Goal: Task Accomplishment & Management: Complete application form

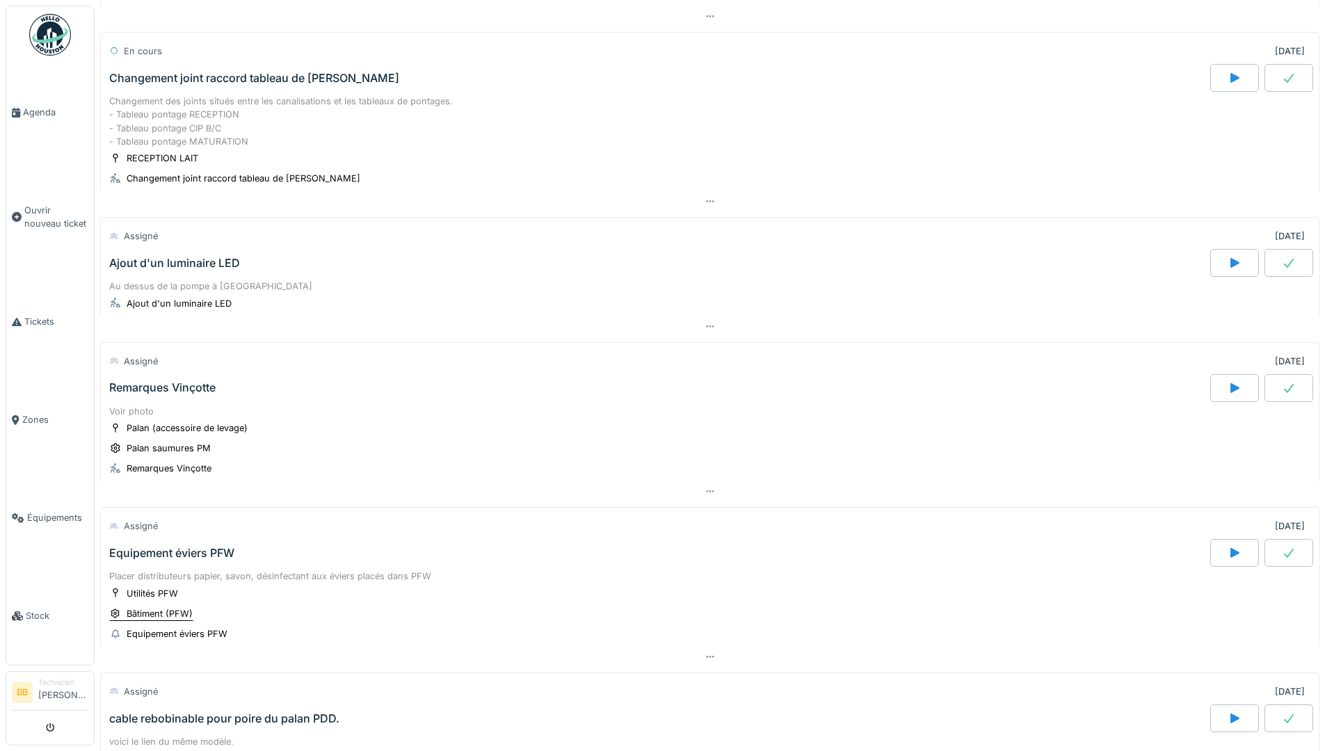
scroll to position [835, 0]
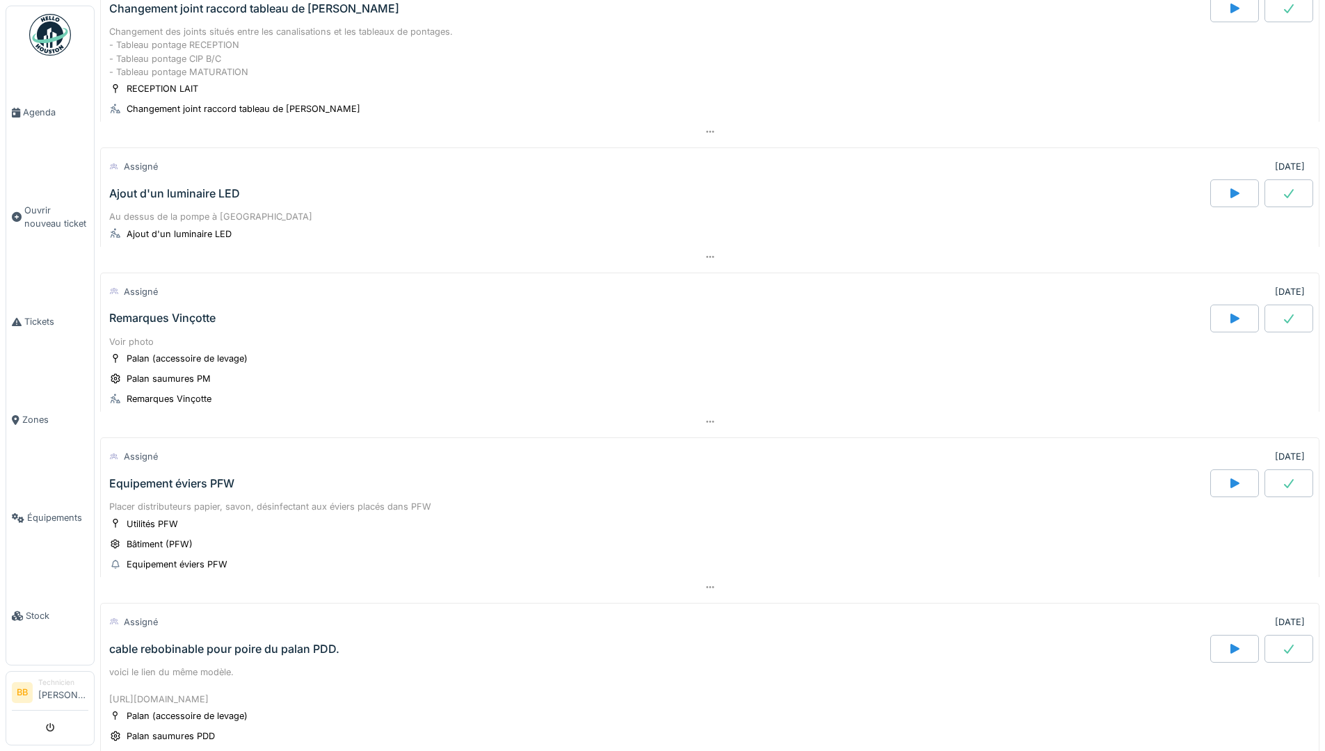
click at [191, 490] on div "Equipement éviers PFW" at bounding box center [171, 483] width 125 height 13
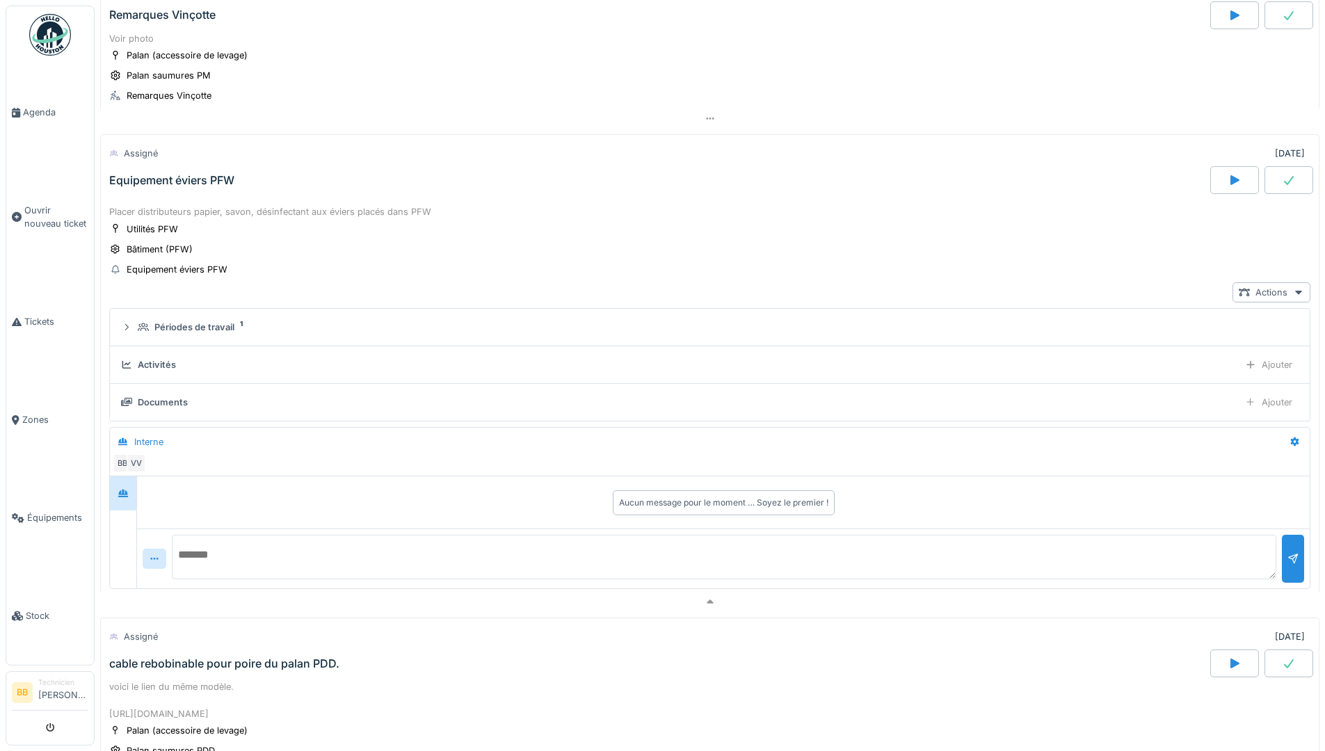
scroll to position [1221, 0]
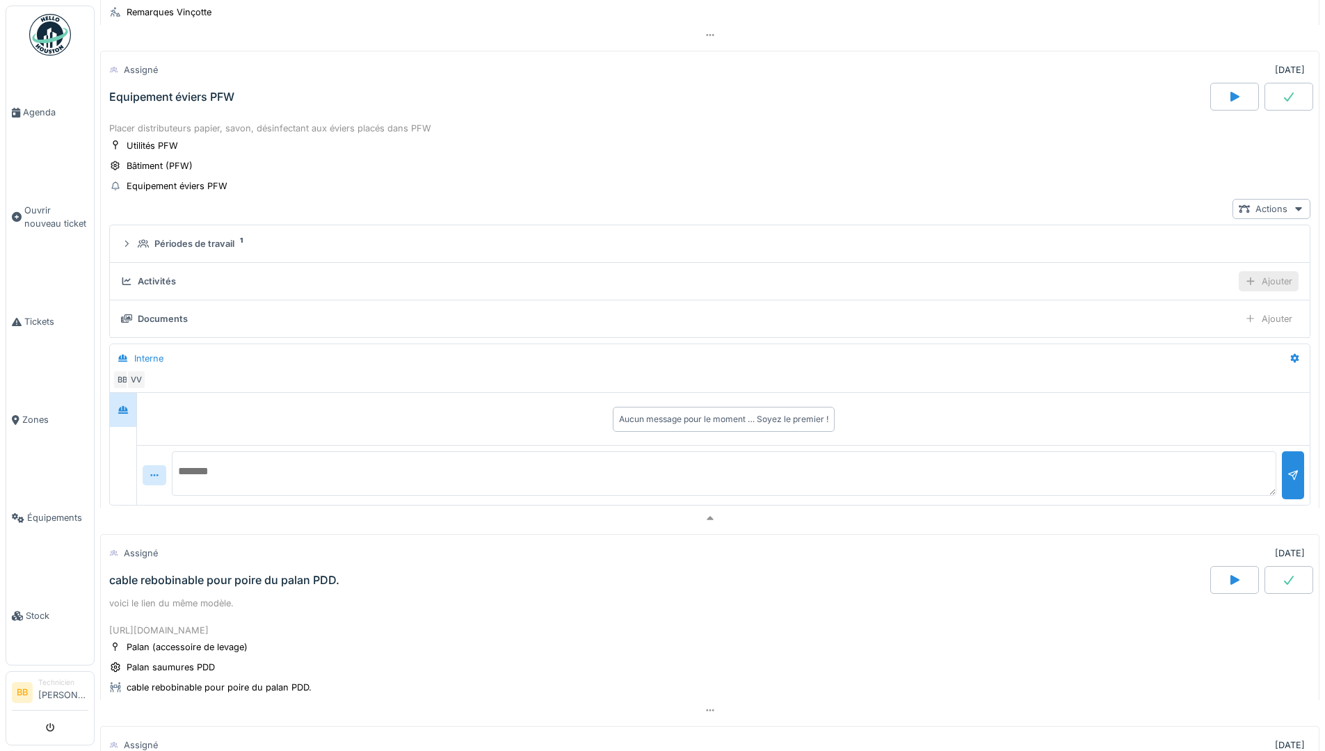
click at [1239, 284] on div "Ajouter" at bounding box center [1269, 281] width 60 height 20
click at [1188, 317] on div "Ajouter des heures" at bounding box center [1189, 317] width 148 height 21
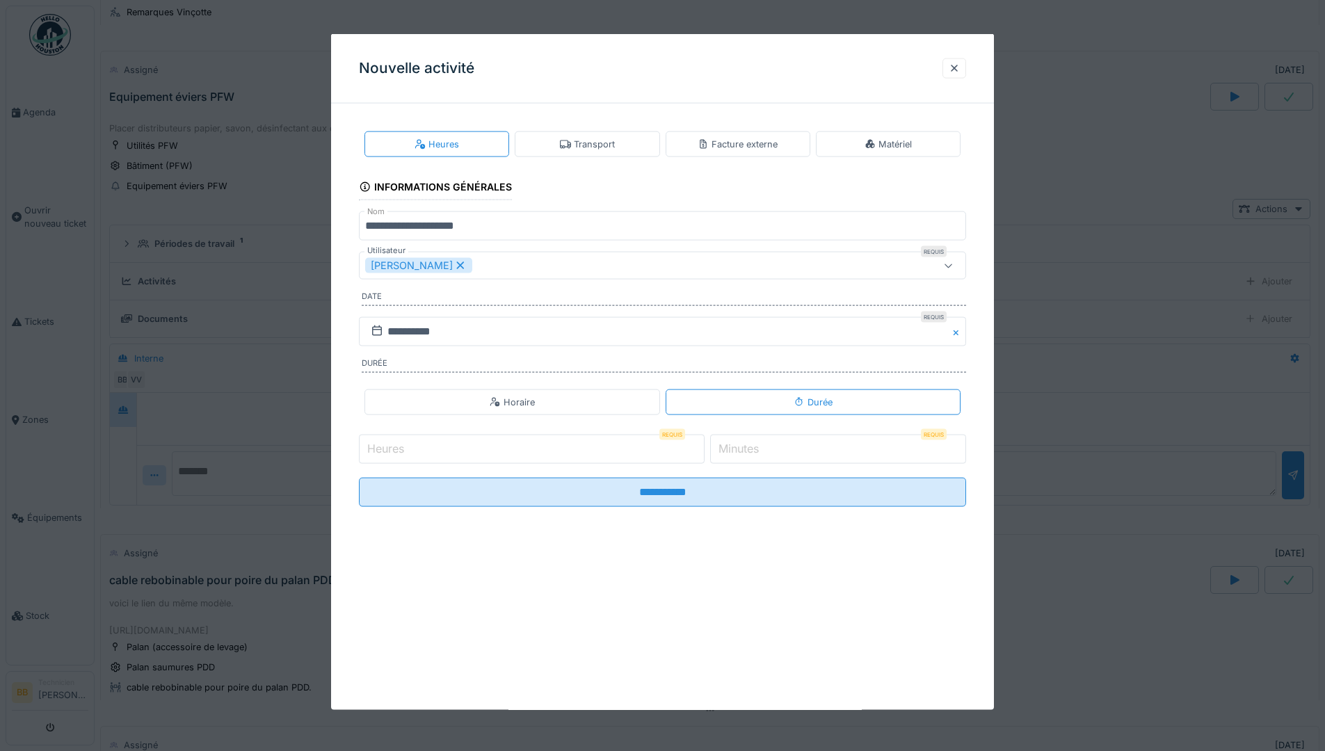
click at [458, 446] on input "Heures" at bounding box center [532, 449] width 346 height 29
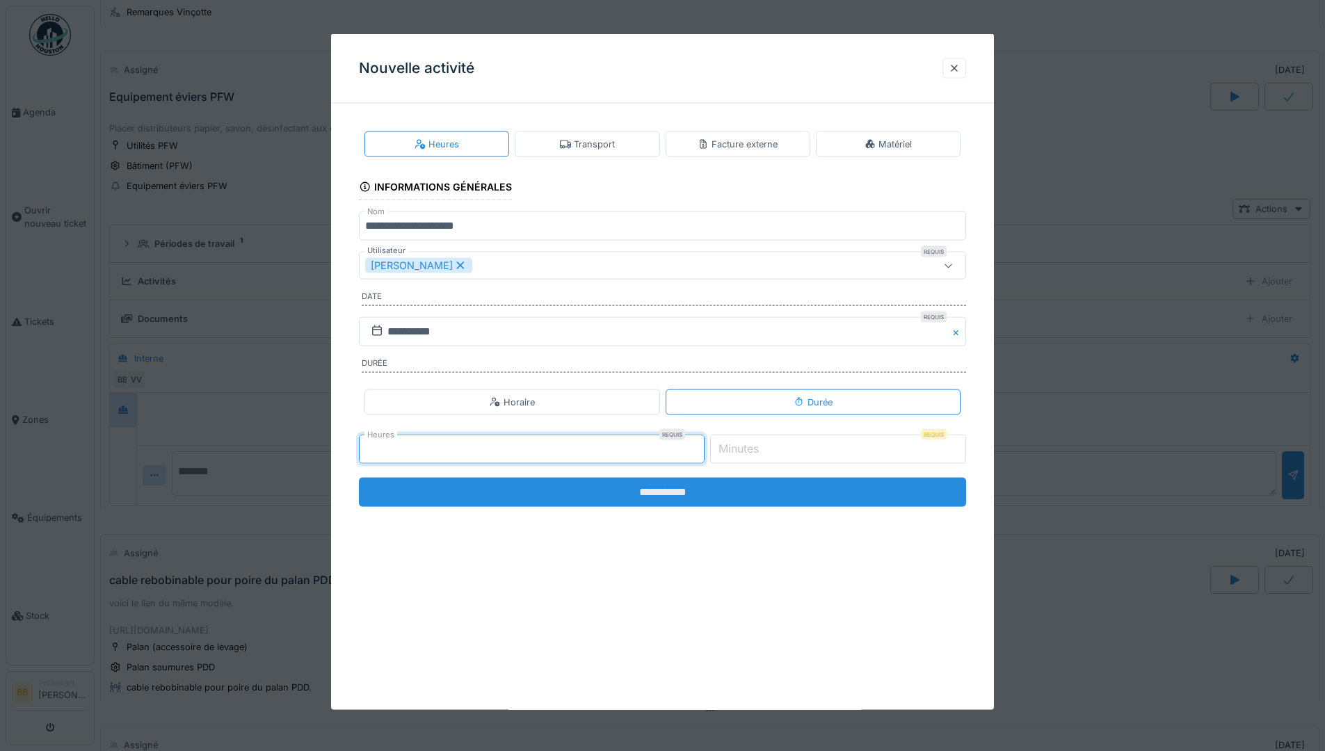
type input "*"
click at [669, 494] on input "**********" at bounding box center [662, 492] width 607 height 29
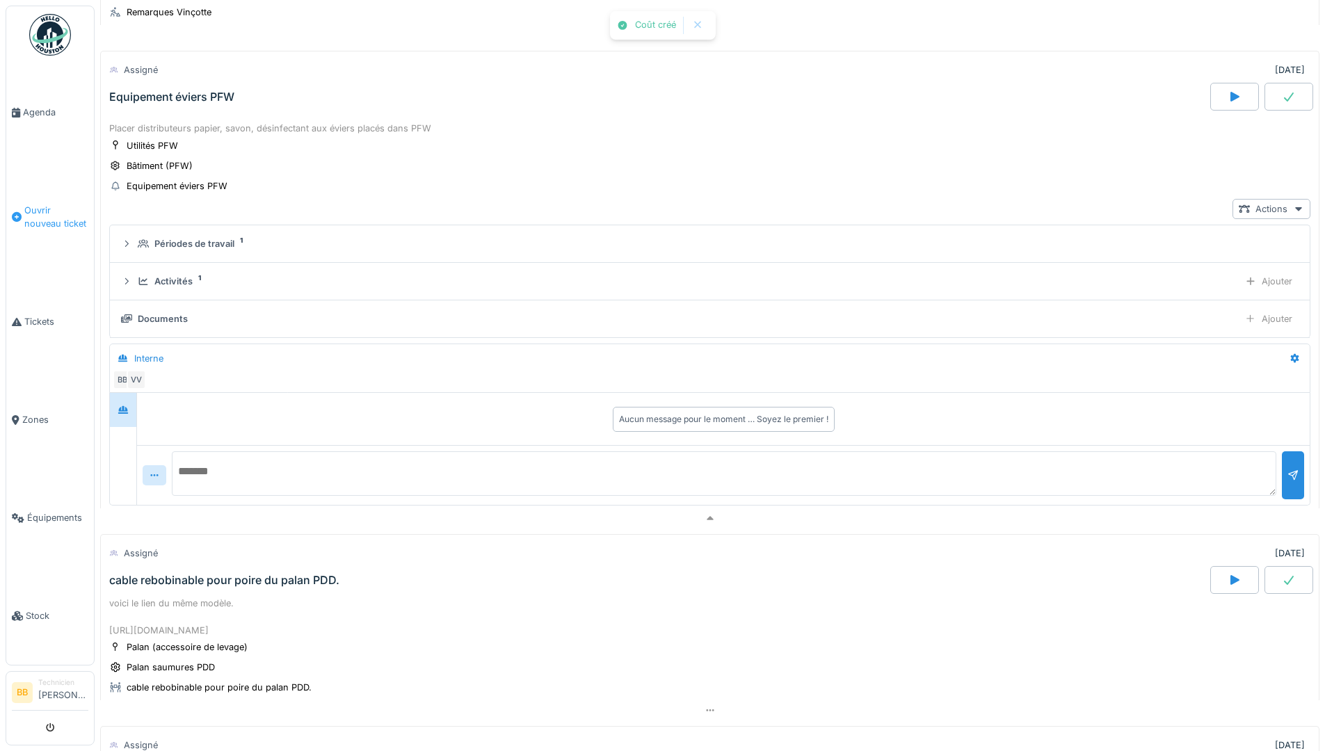
click at [52, 215] on span "Ouvrir nouveau ticket" at bounding box center [56, 217] width 64 height 26
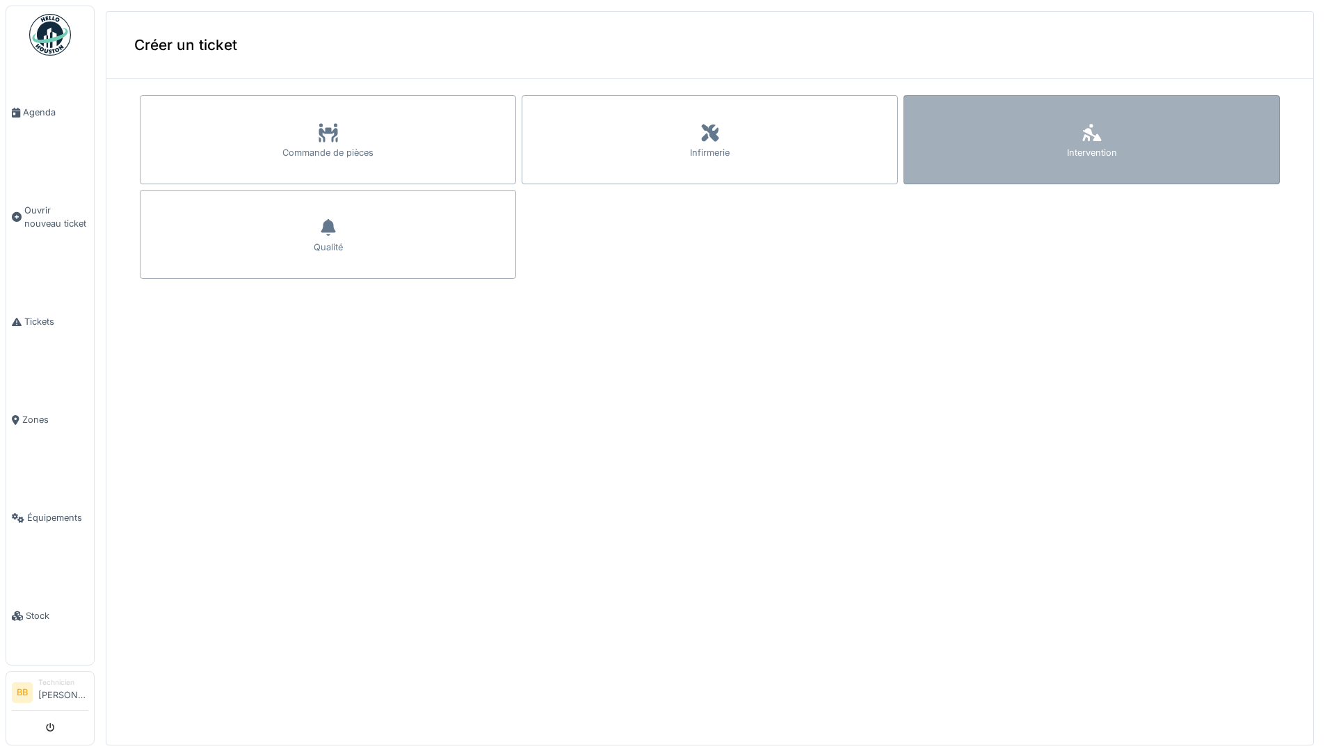
click at [997, 144] on div "Intervention" at bounding box center [1091, 139] width 376 height 89
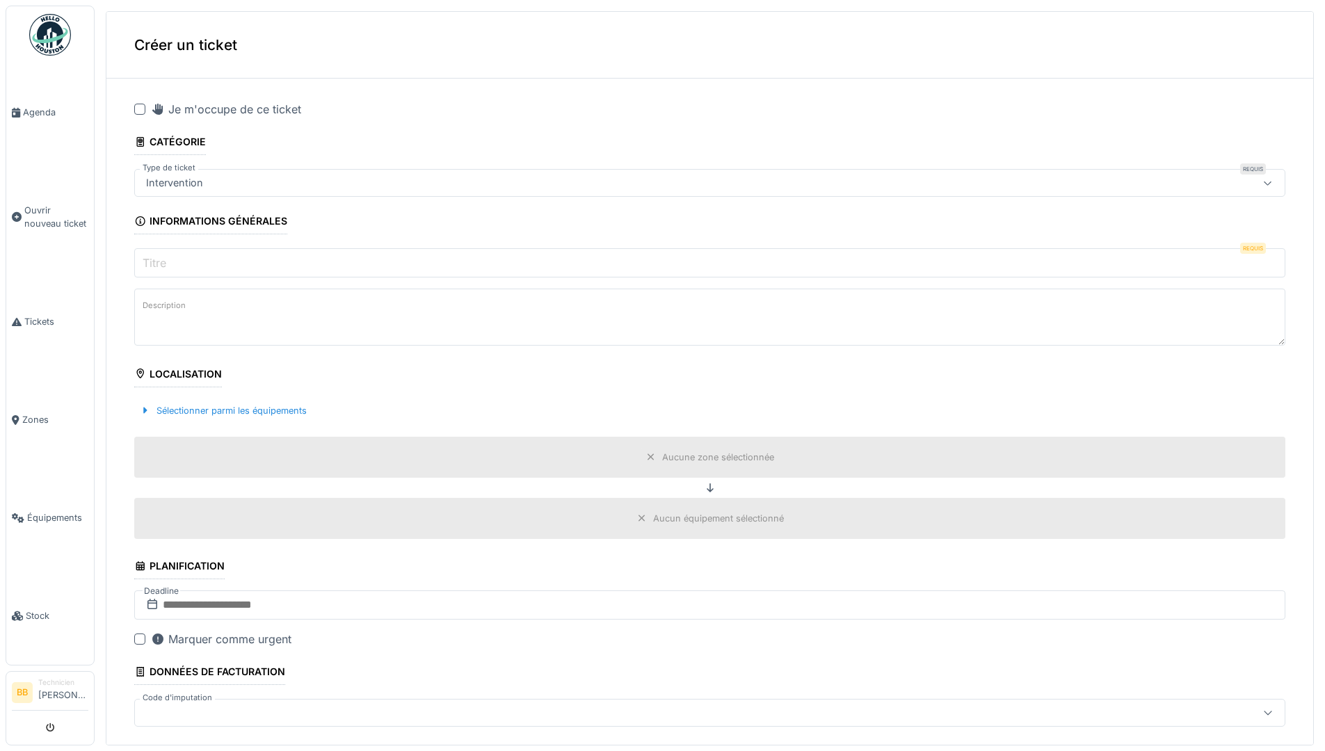
click at [143, 106] on div at bounding box center [139, 109] width 11 height 11
click at [168, 261] on label "Titre" at bounding box center [154, 263] width 29 height 17
click at [168, 261] on input "Titre" at bounding box center [709, 262] width 1151 height 29
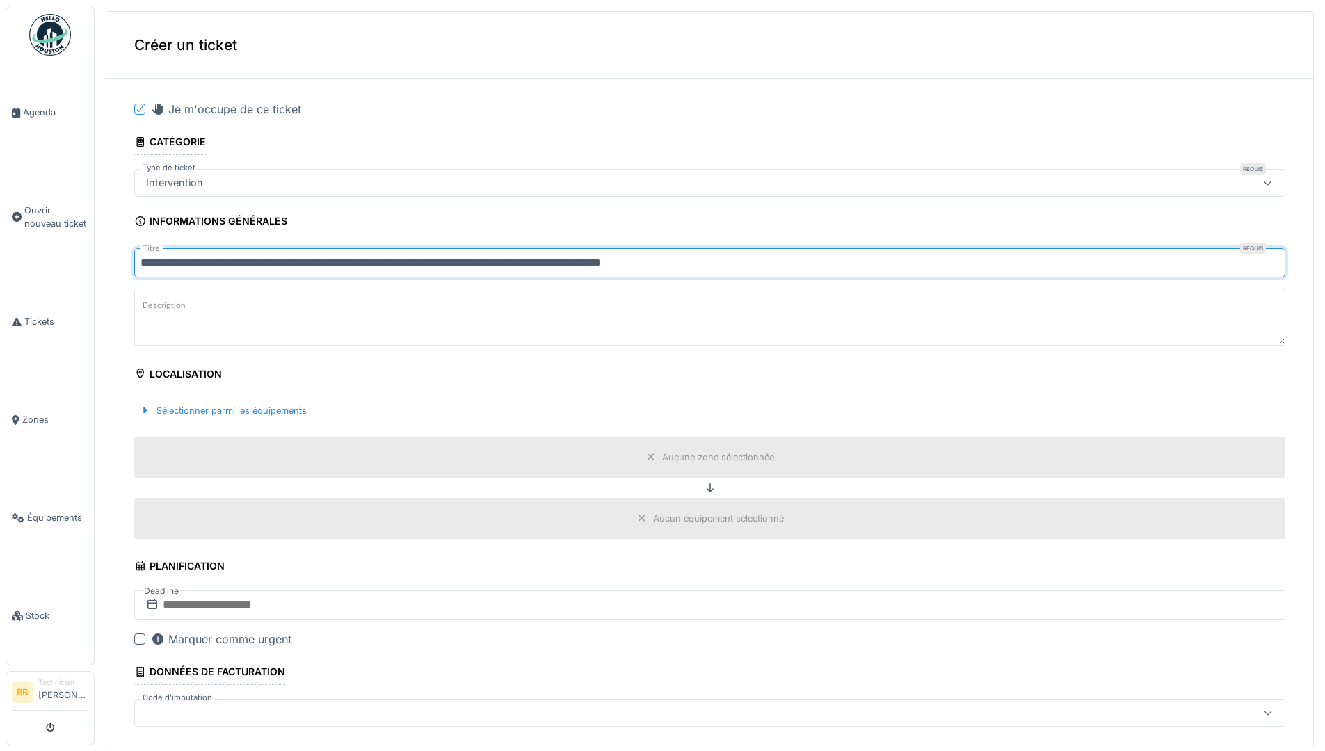
scroll to position [70, 0]
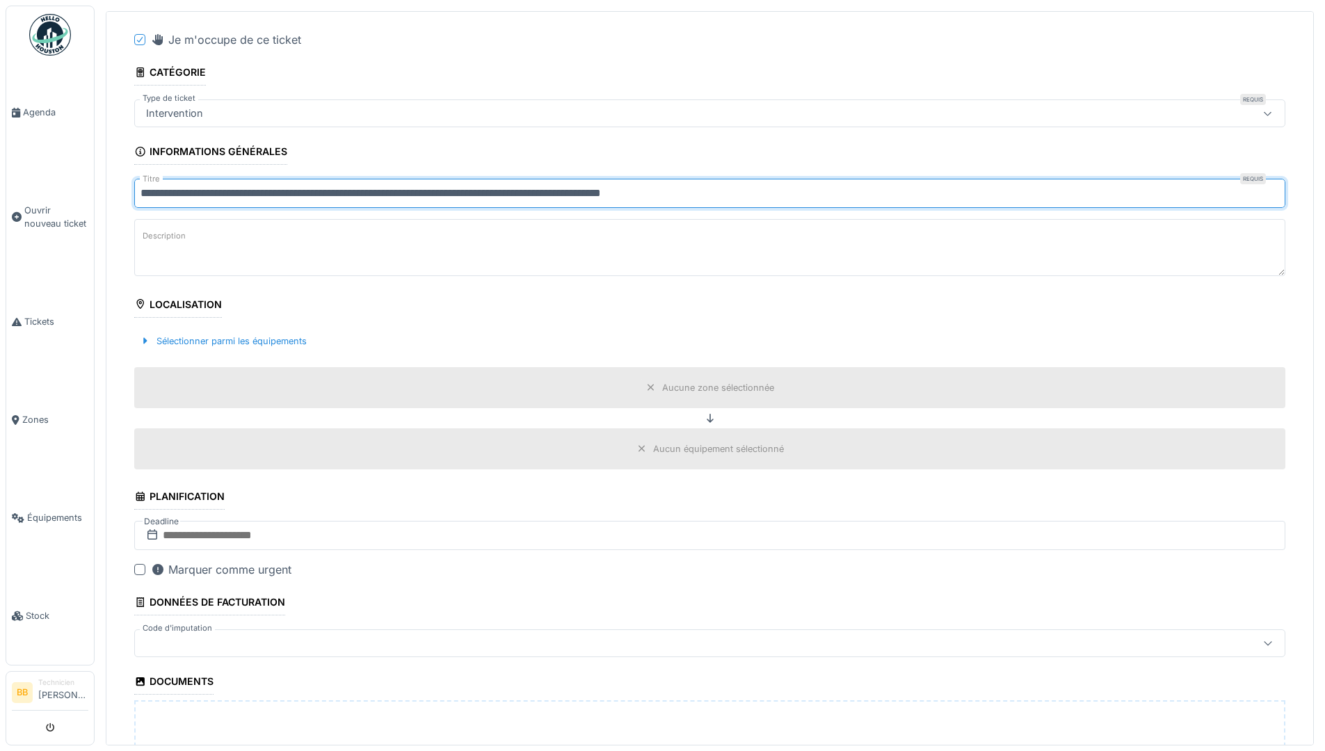
type input "**********"
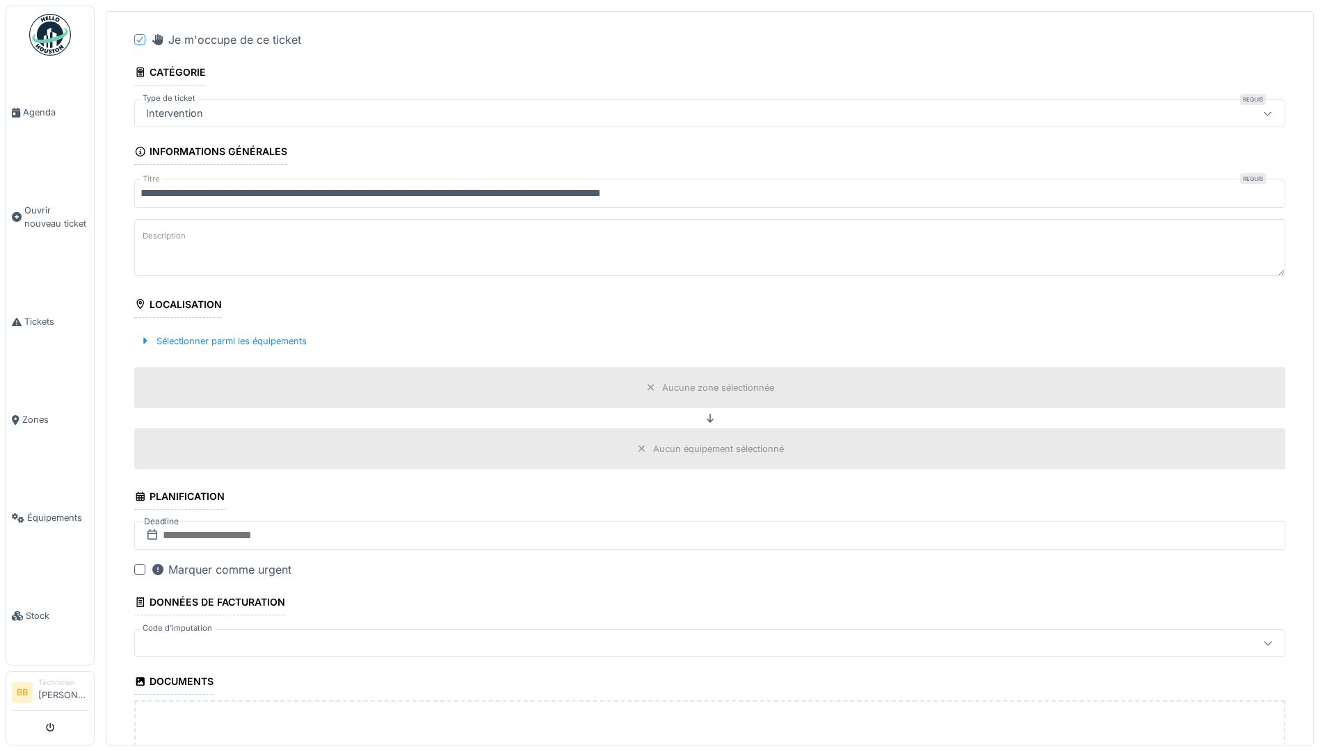
click at [645, 386] on icon at bounding box center [650, 387] width 11 height 9
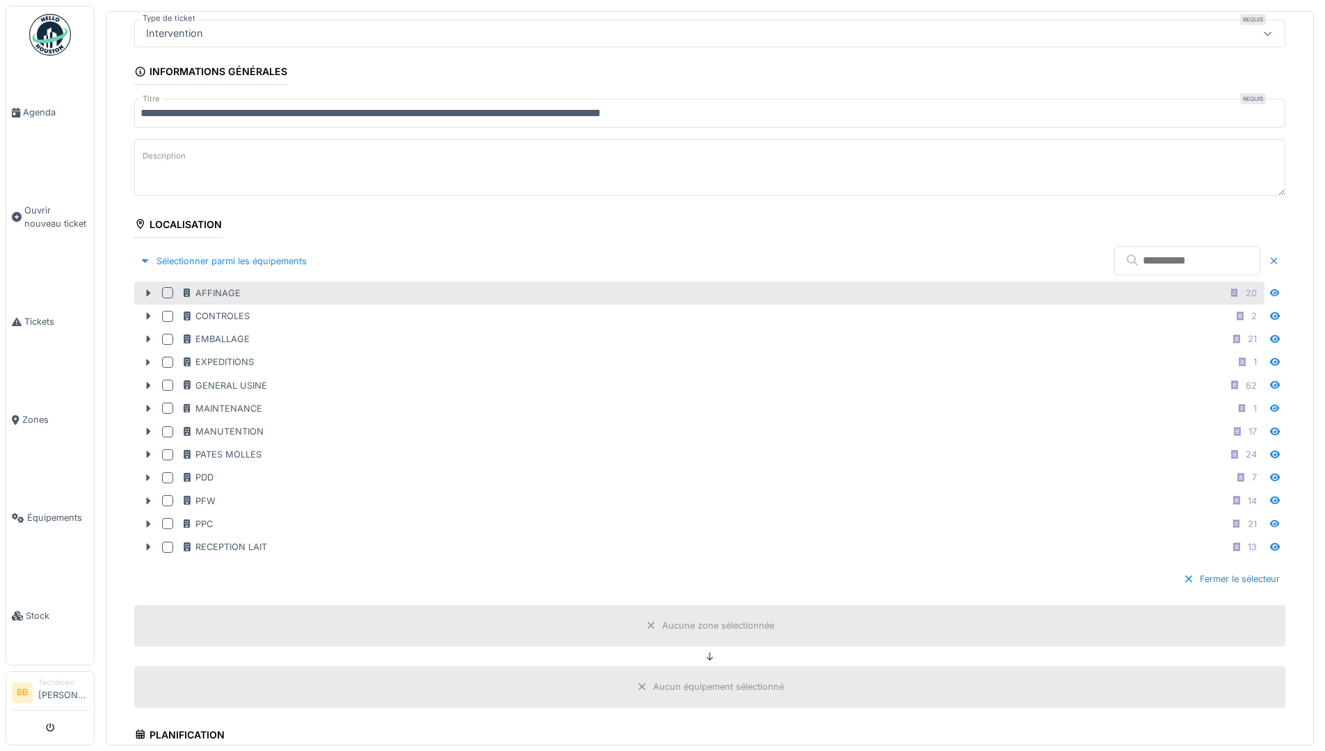
scroll to position [209, 0]
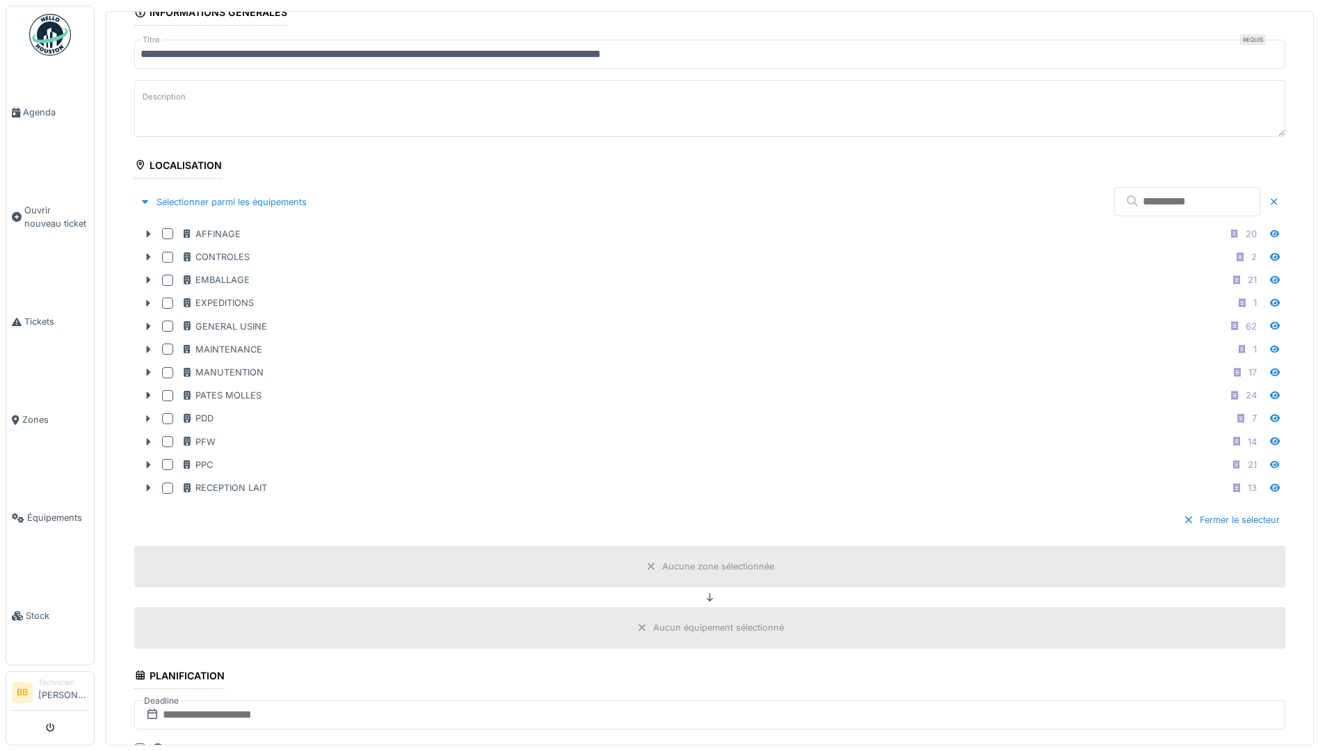
click at [1146, 199] on input "text" at bounding box center [1187, 201] width 146 height 29
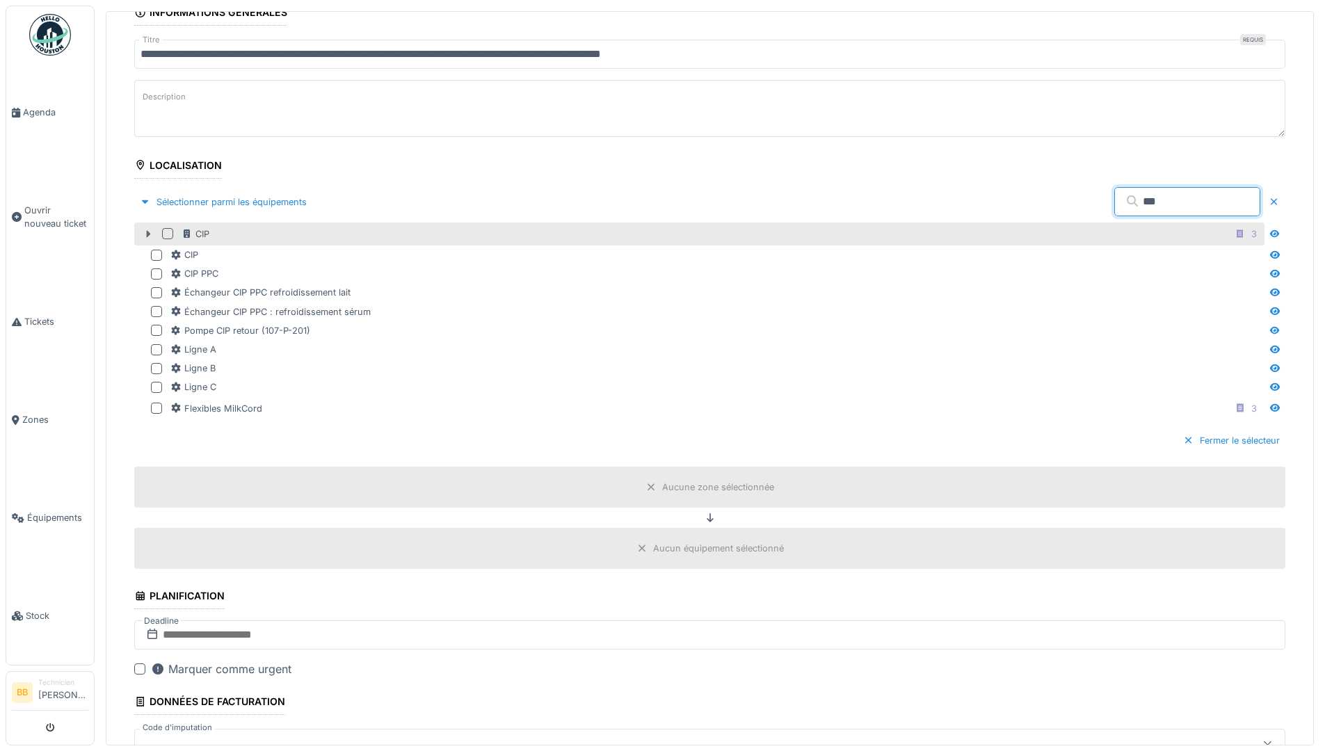
type input "***"
click at [145, 231] on icon at bounding box center [148, 234] width 11 height 9
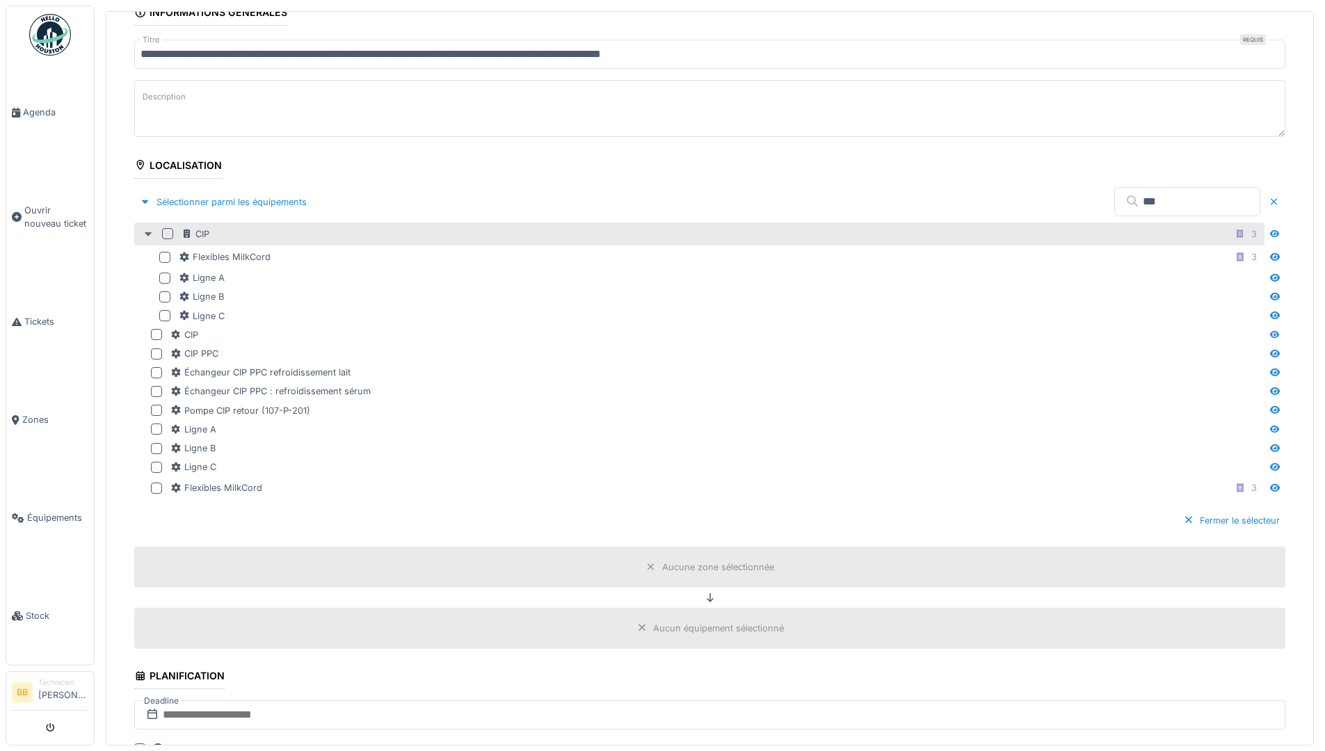
click at [147, 233] on icon at bounding box center [148, 234] width 7 height 4
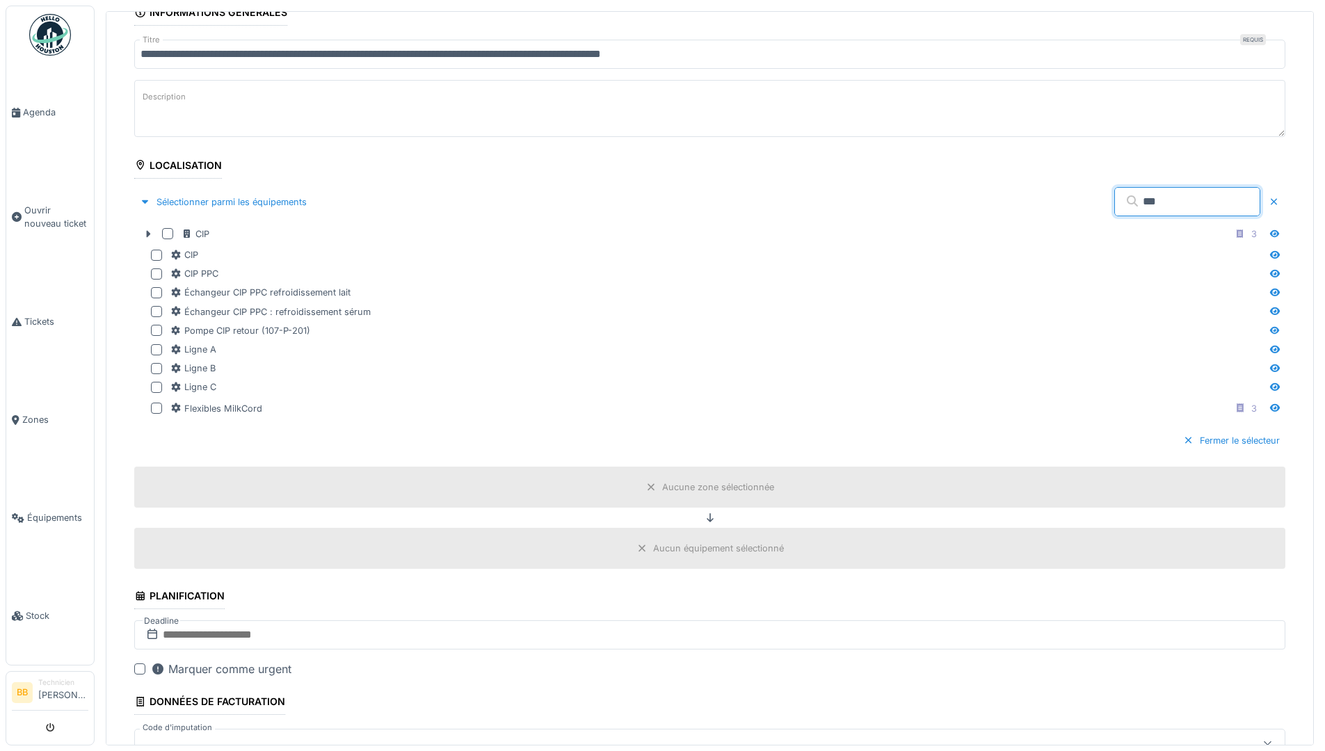
drag, startPoint x: 1109, startPoint y: 209, endPoint x: 963, endPoint y: 207, distance: 146.1
click at [963, 207] on div "Sélectionner parmi les équipements ***" at bounding box center [709, 202] width 1151 height 41
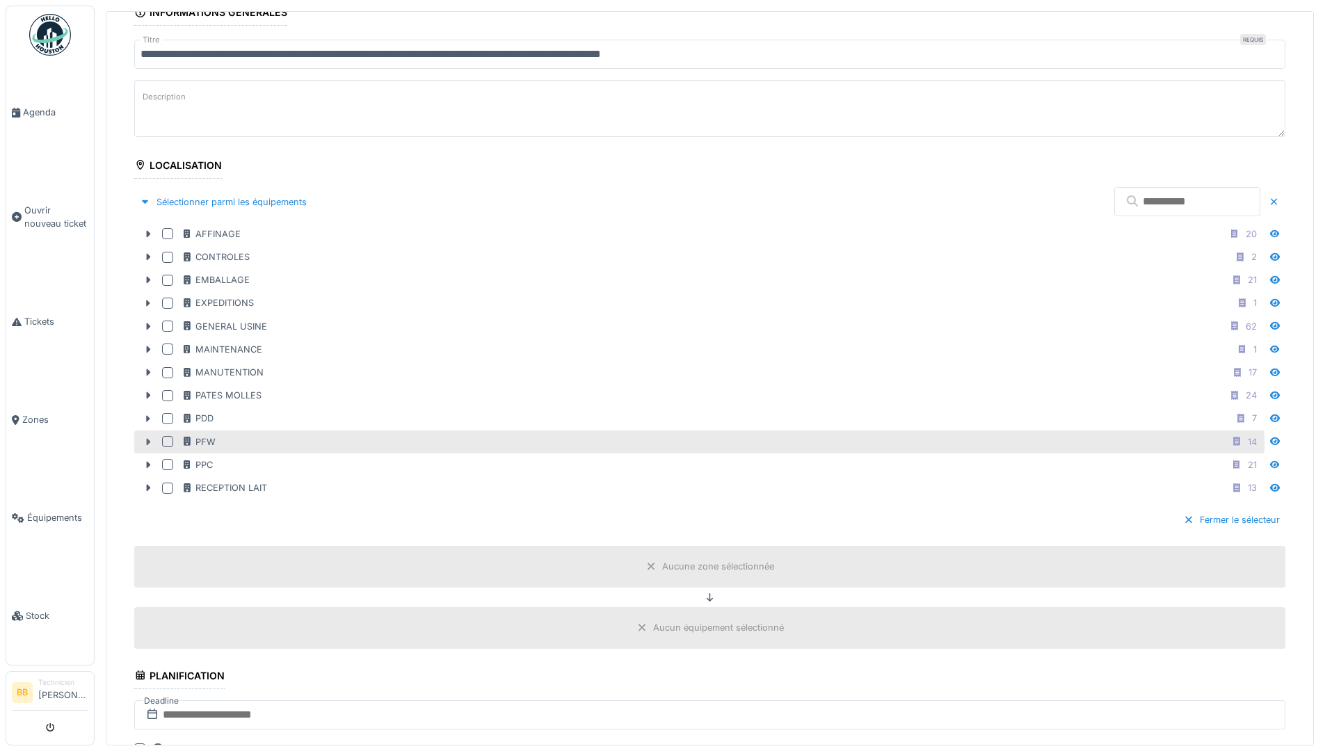
click at [148, 444] on icon at bounding box center [149, 441] width 4 height 7
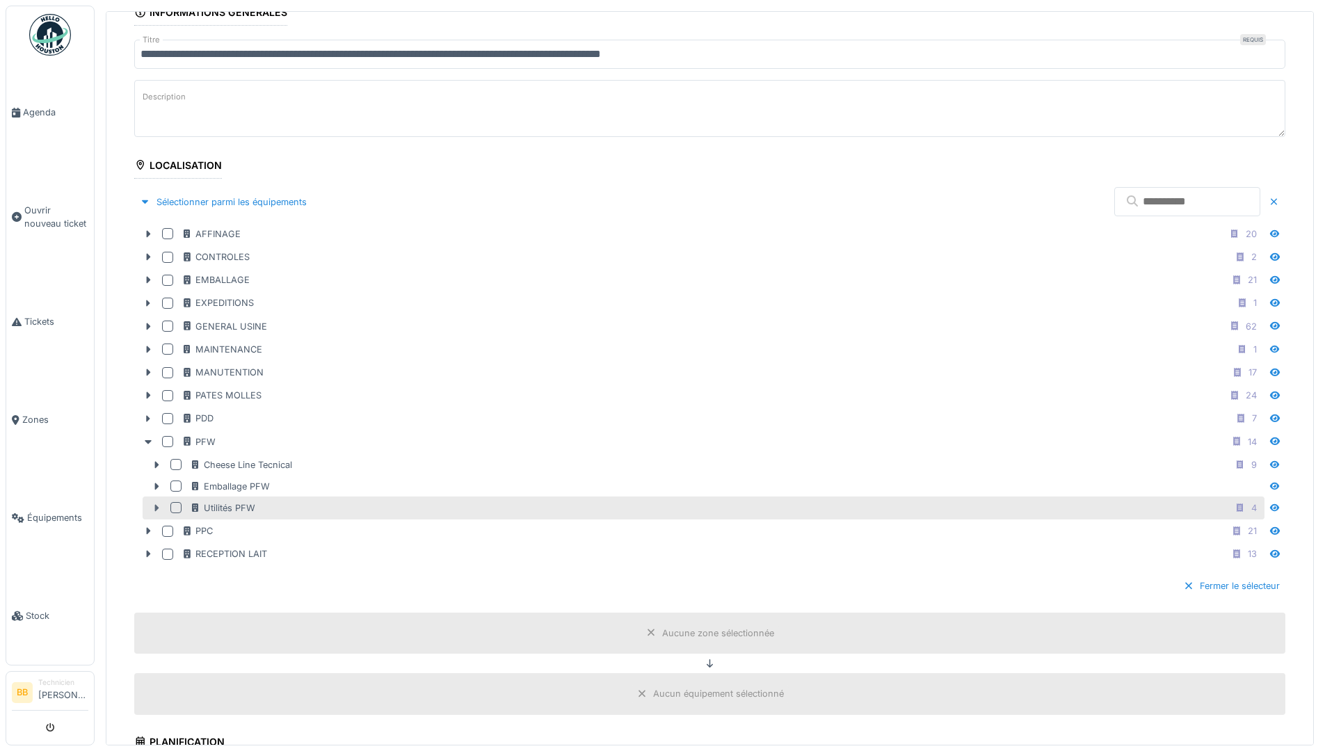
click at [161, 508] on icon at bounding box center [156, 508] width 11 height 9
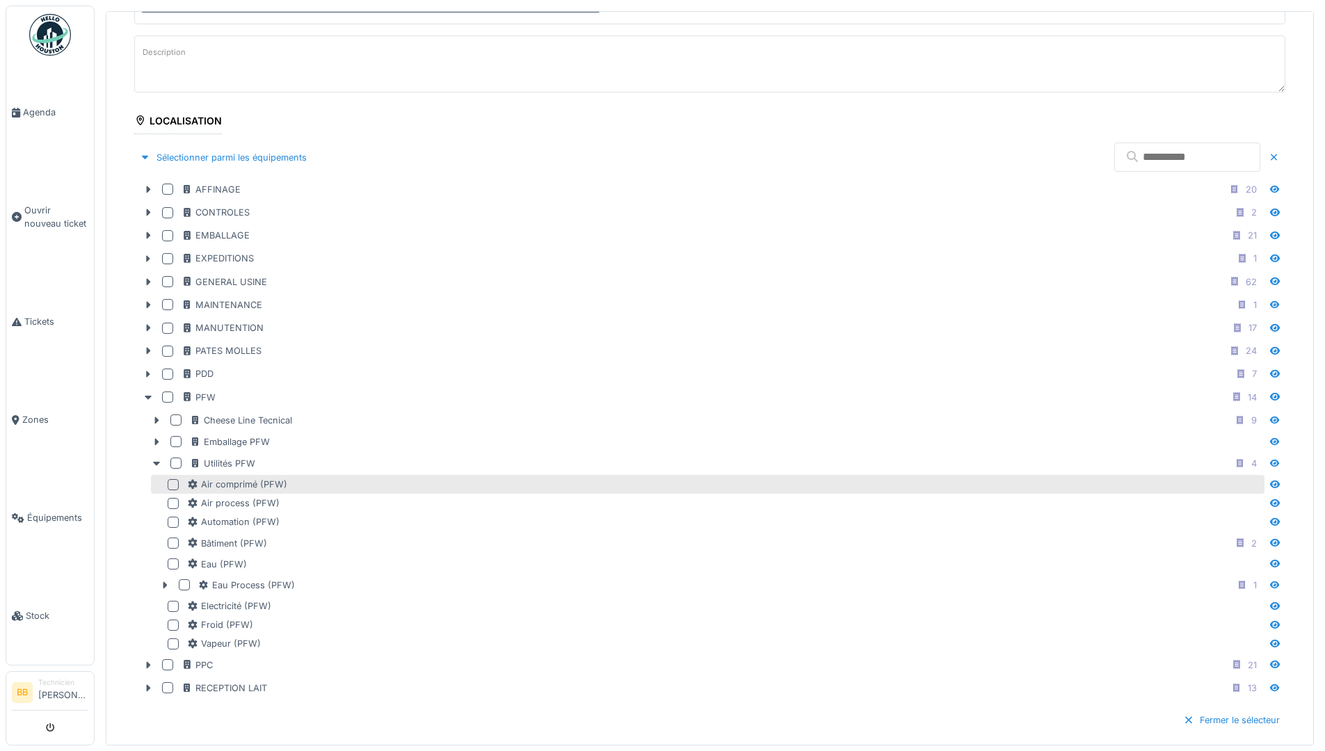
scroll to position [278, 0]
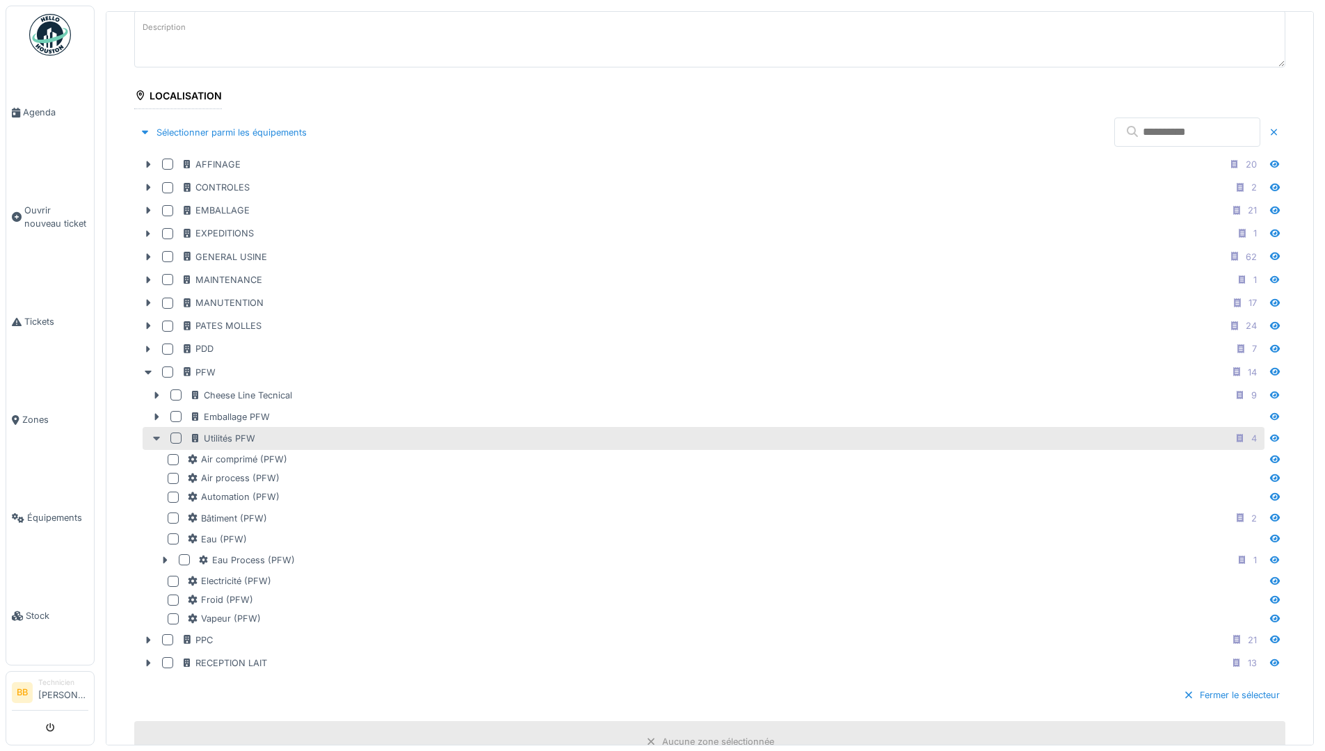
click at [159, 443] on div at bounding box center [156, 438] width 22 height 15
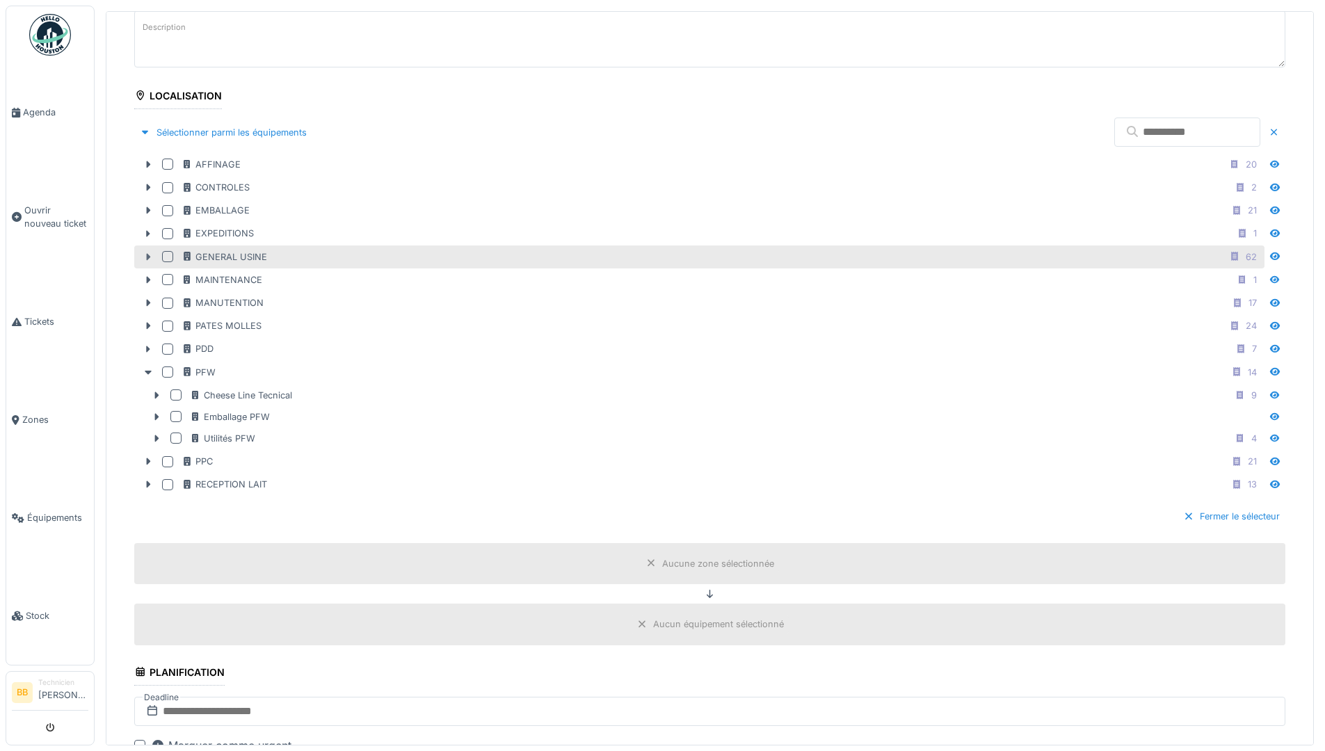
click at [148, 261] on icon at bounding box center [148, 256] width 11 height 9
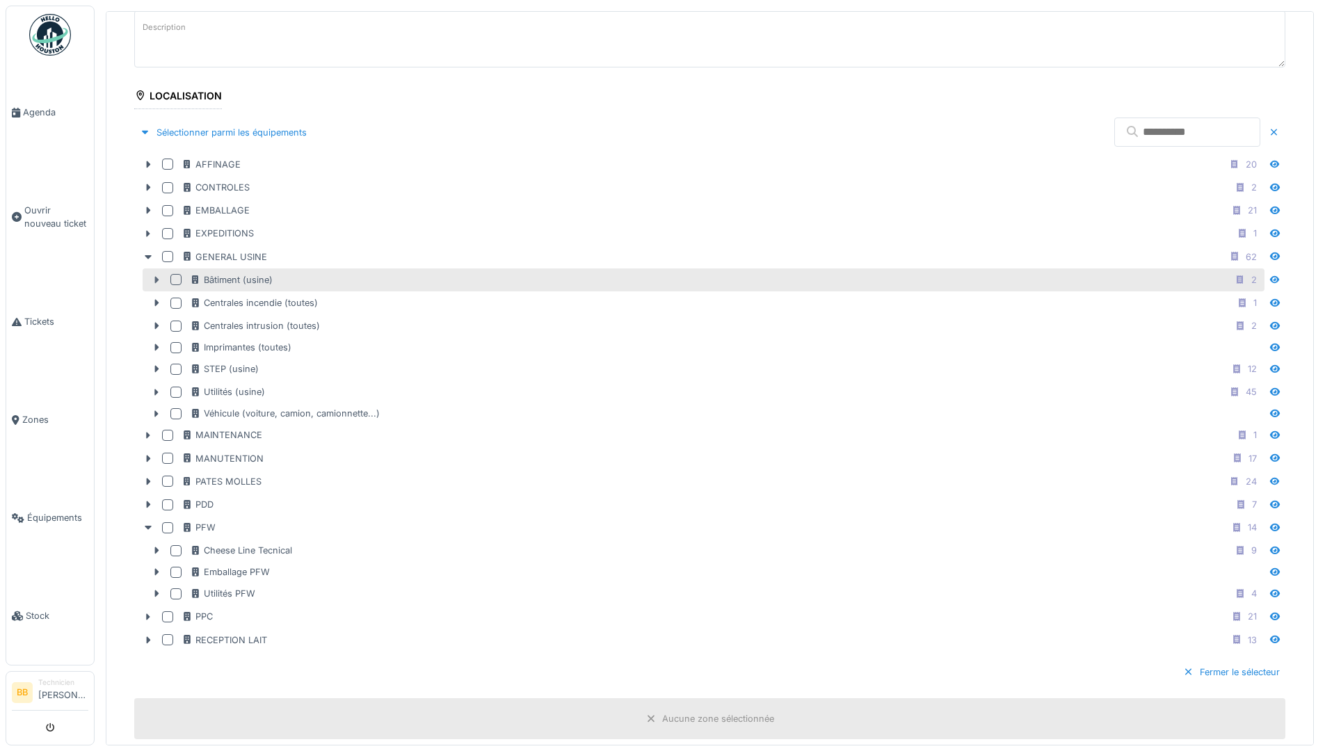
click at [156, 280] on icon at bounding box center [157, 280] width 4 height 7
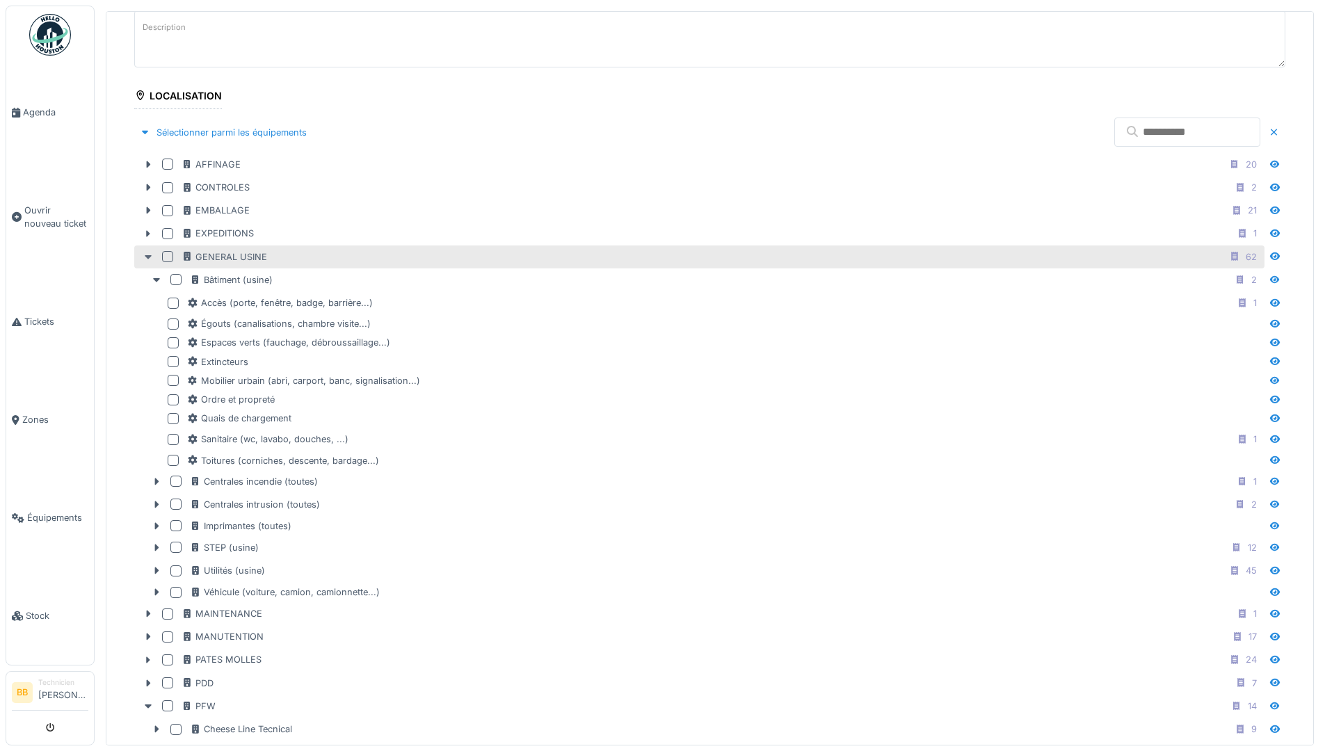
click at [150, 261] on icon at bounding box center [148, 256] width 11 height 9
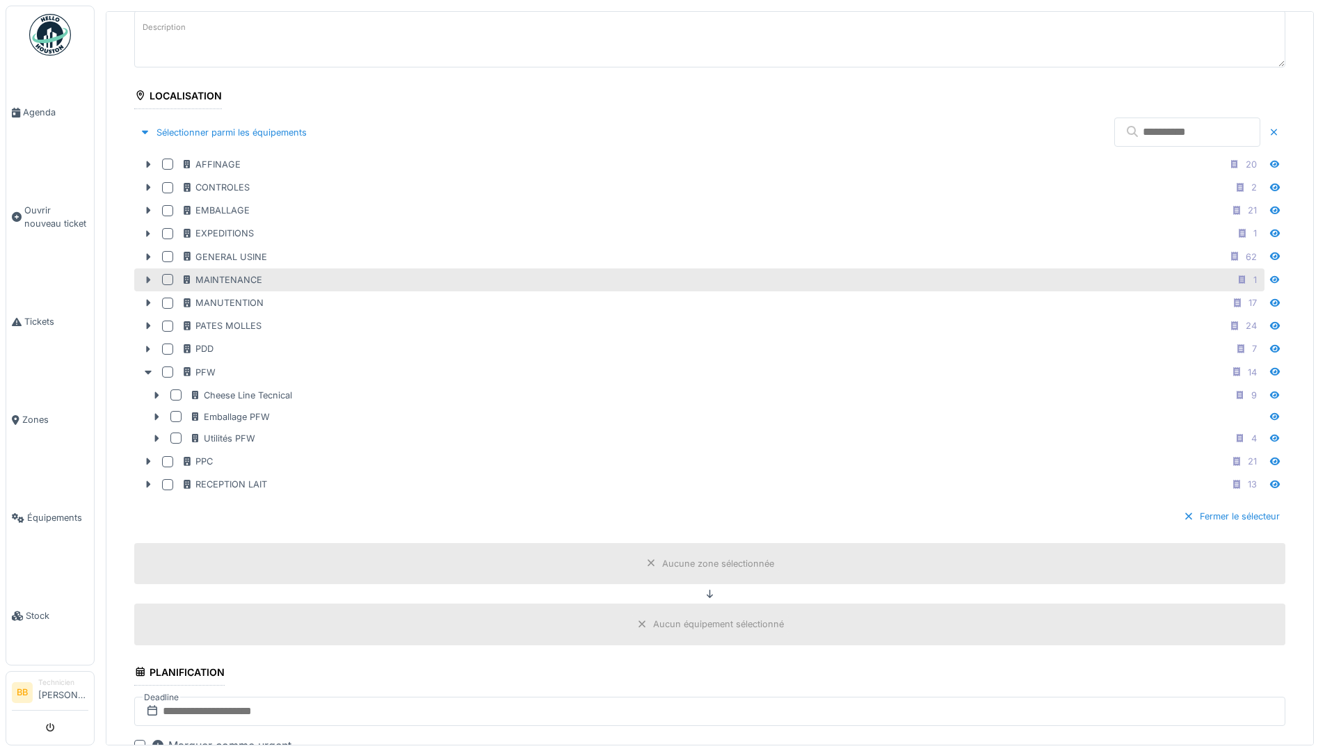
click at [150, 280] on icon at bounding box center [149, 280] width 4 height 7
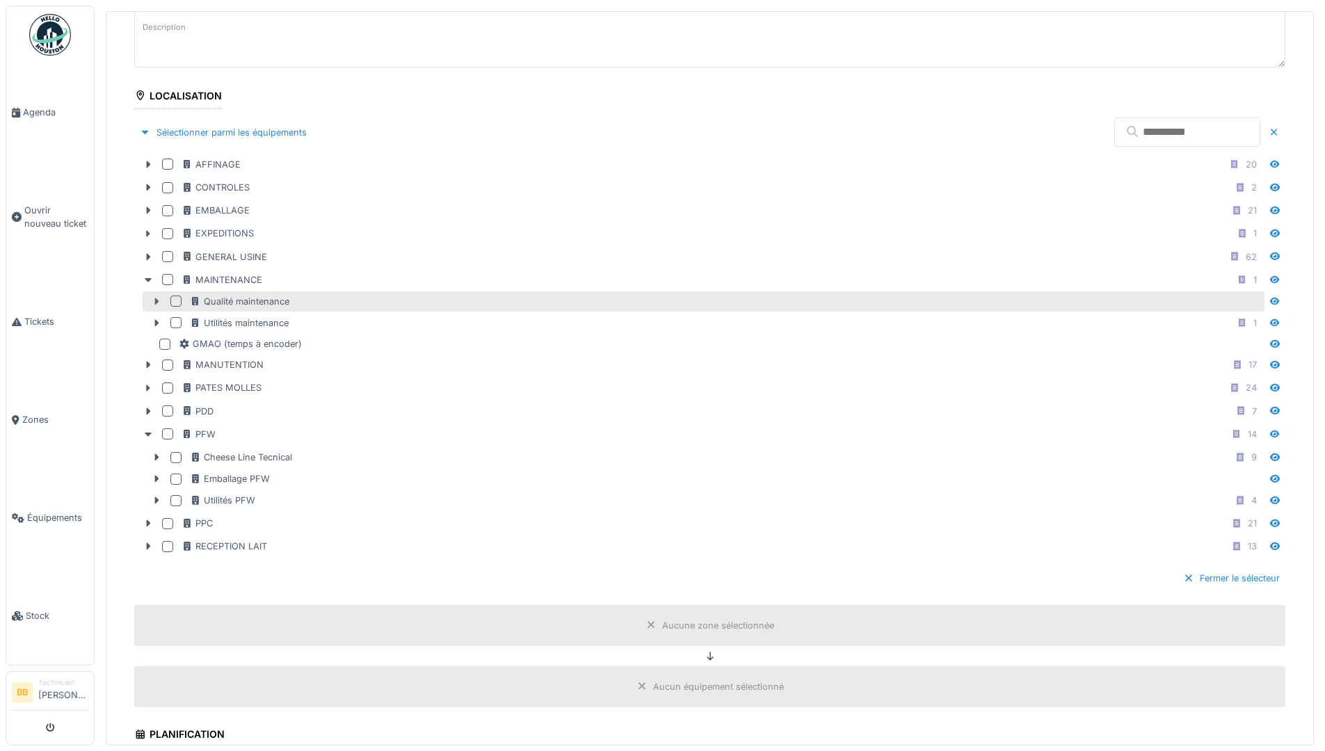
click at [151, 300] on icon at bounding box center [156, 301] width 11 height 9
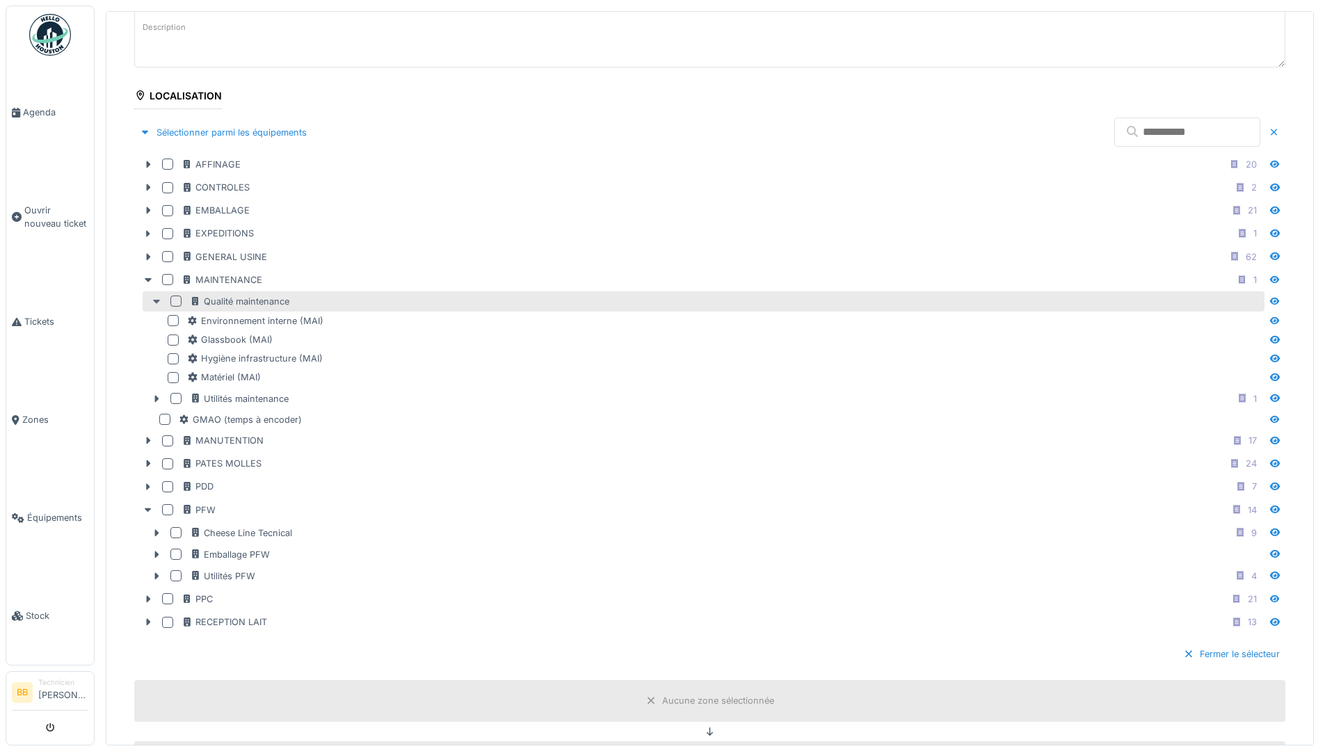
click at [152, 300] on icon at bounding box center [156, 301] width 11 height 9
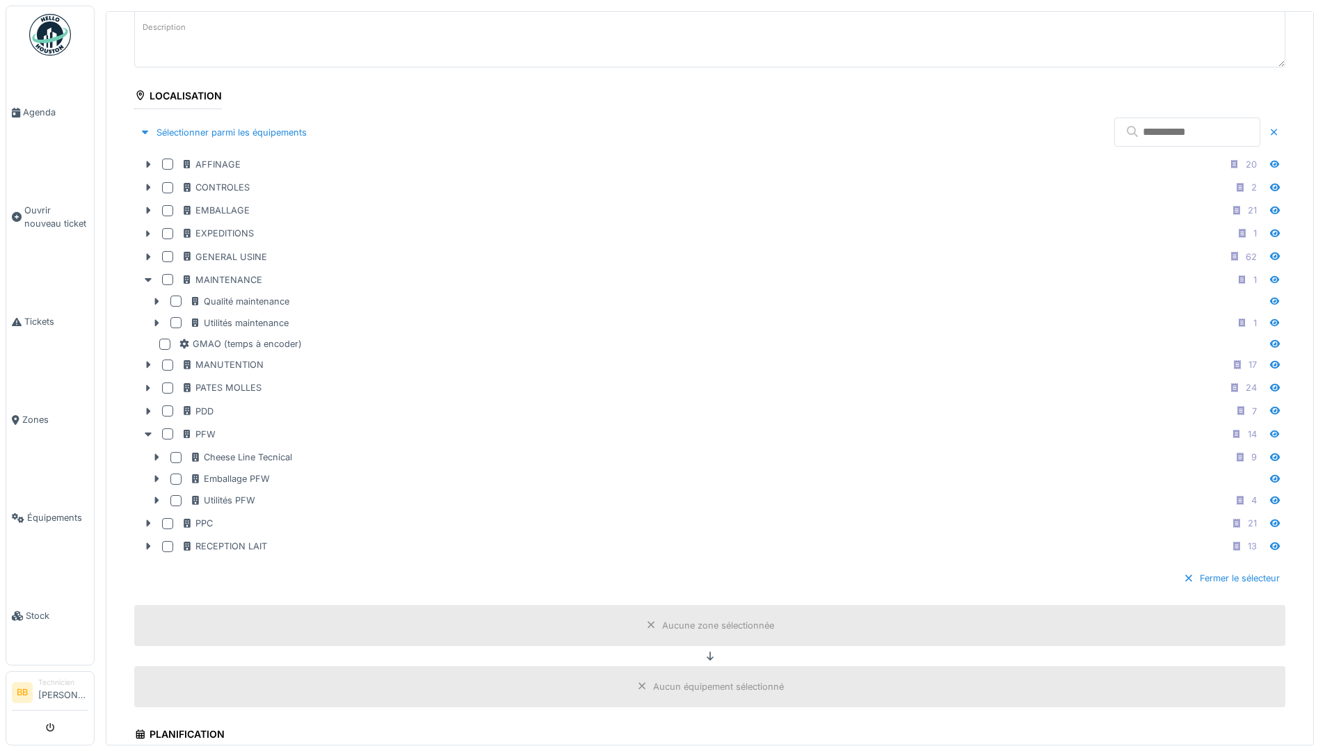
click at [1152, 135] on input "text" at bounding box center [1187, 132] width 146 height 29
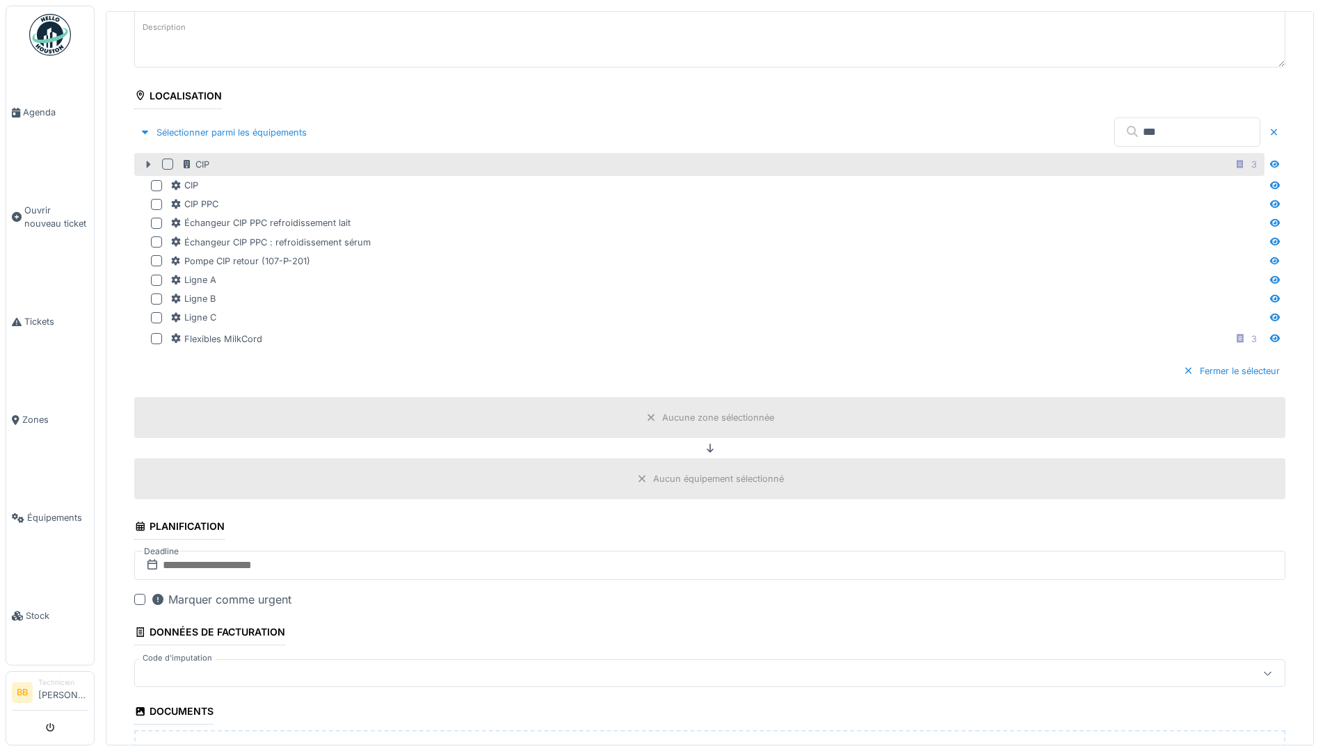
click at [147, 162] on icon at bounding box center [149, 164] width 4 height 7
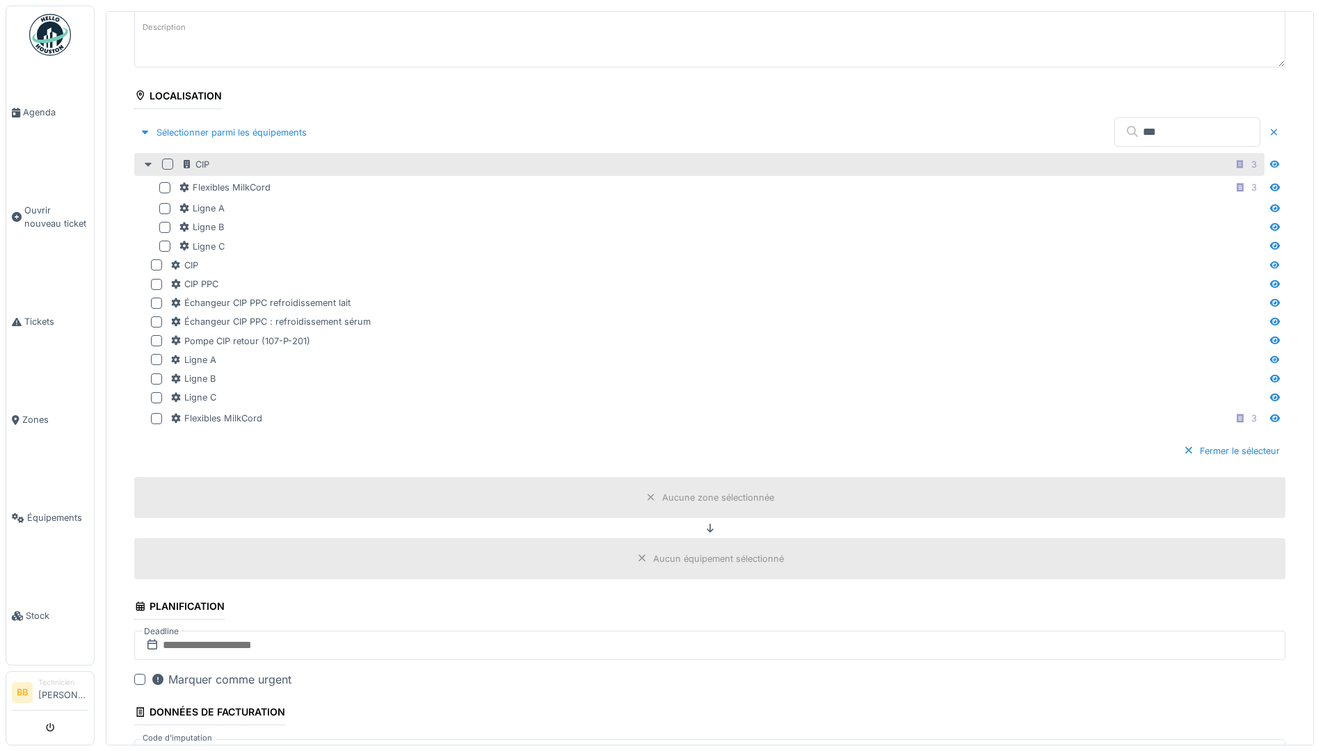
click at [147, 162] on icon at bounding box center [148, 164] width 11 height 9
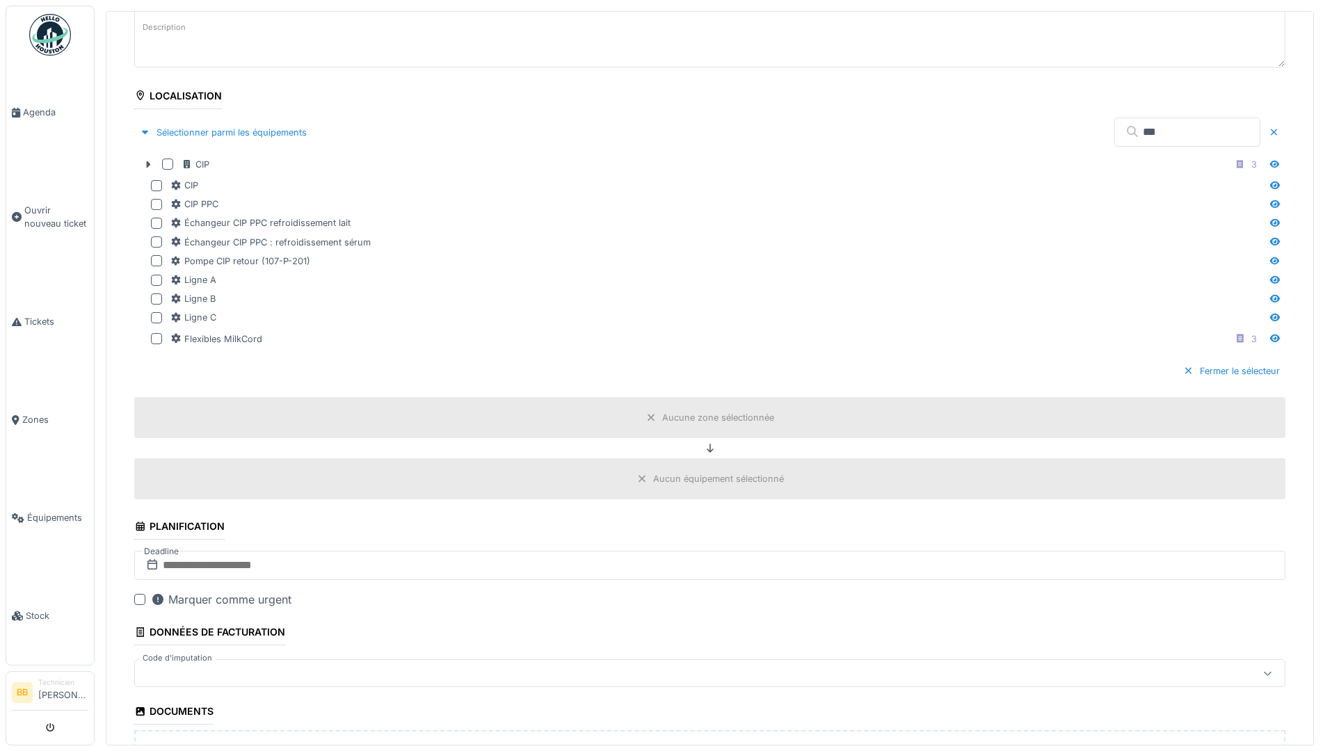
drag, startPoint x: 1164, startPoint y: 150, endPoint x: 1072, endPoint y: 139, distance: 93.1
click at [1114, 139] on div "***" at bounding box center [1199, 132] width 171 height 35
click at [1120, 135] on input "***" at bounding box center [1187, 132] width 146 height 29
type input "*"
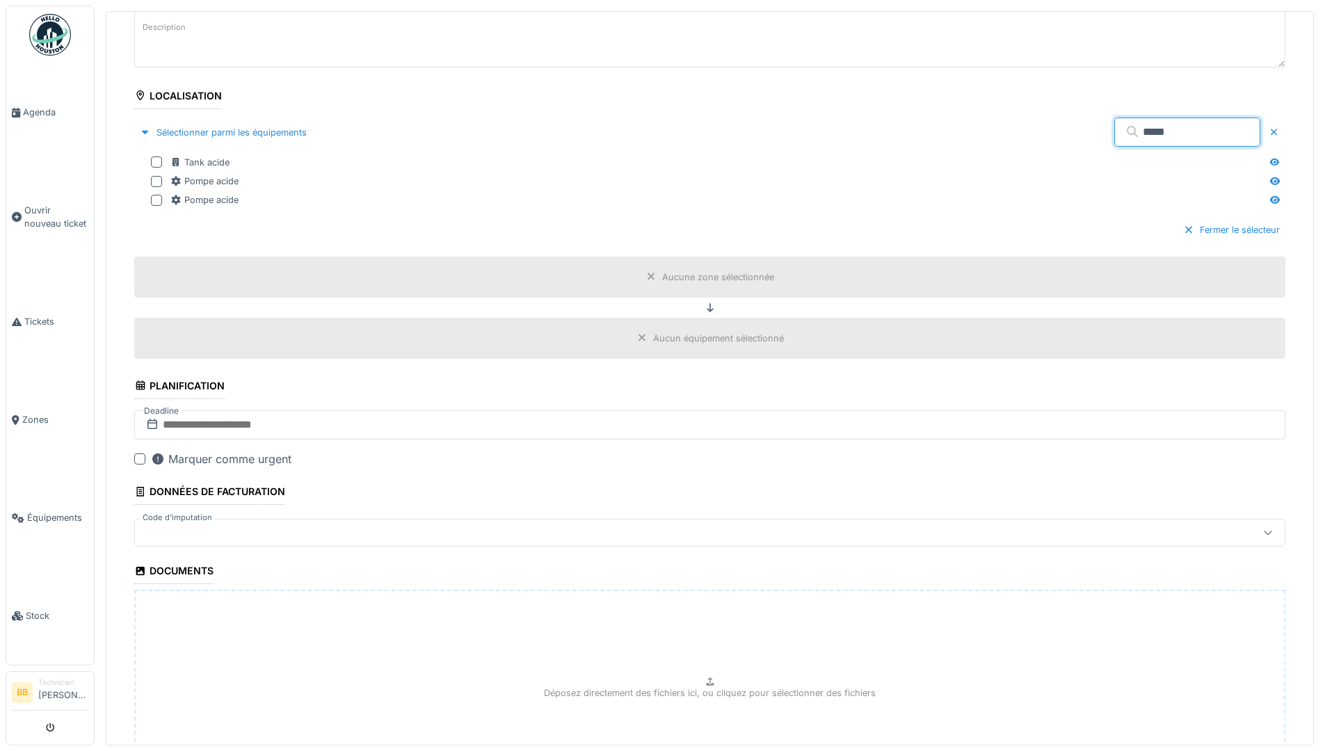
type input "*****"
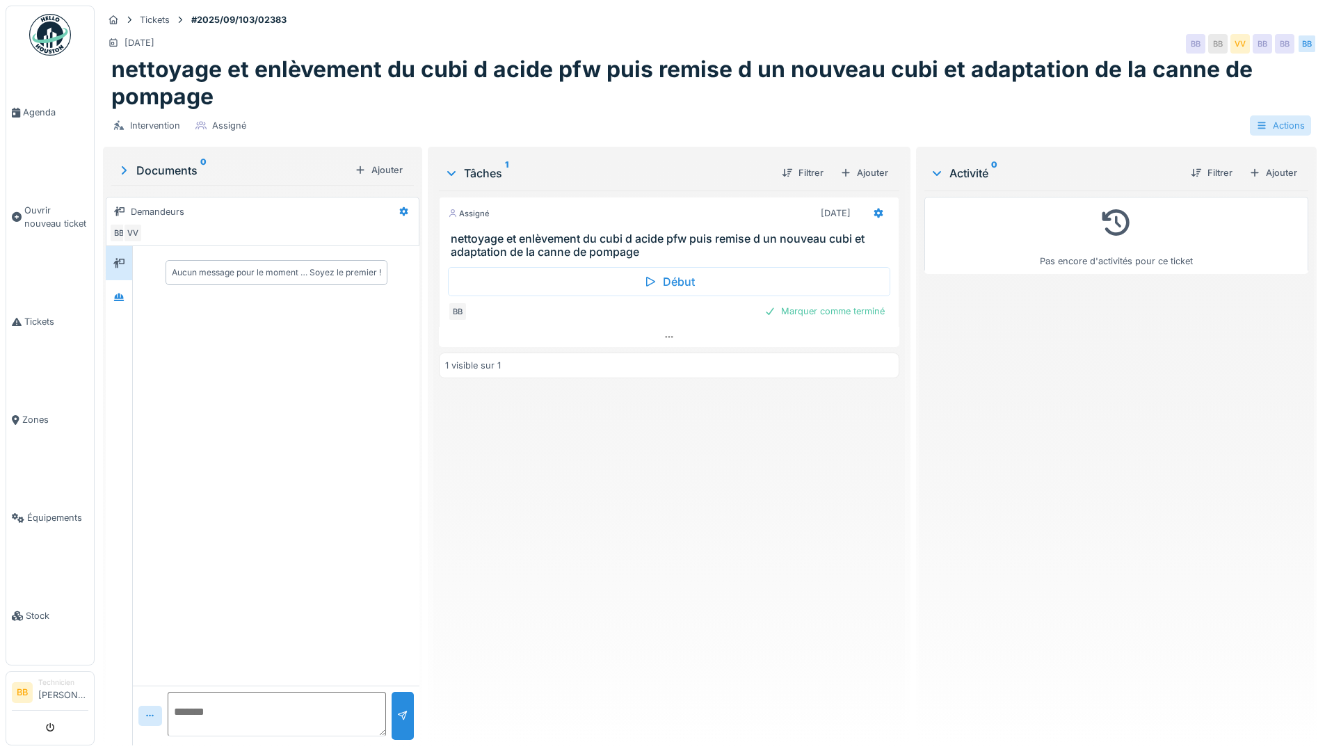
click at [1280, 128] on div "Actions" at bounding box center [1280, 125] width 61 height 20
click at [1259, 177] on div "Ajouter" at bounding box center [1272, 172] width 59 height 19
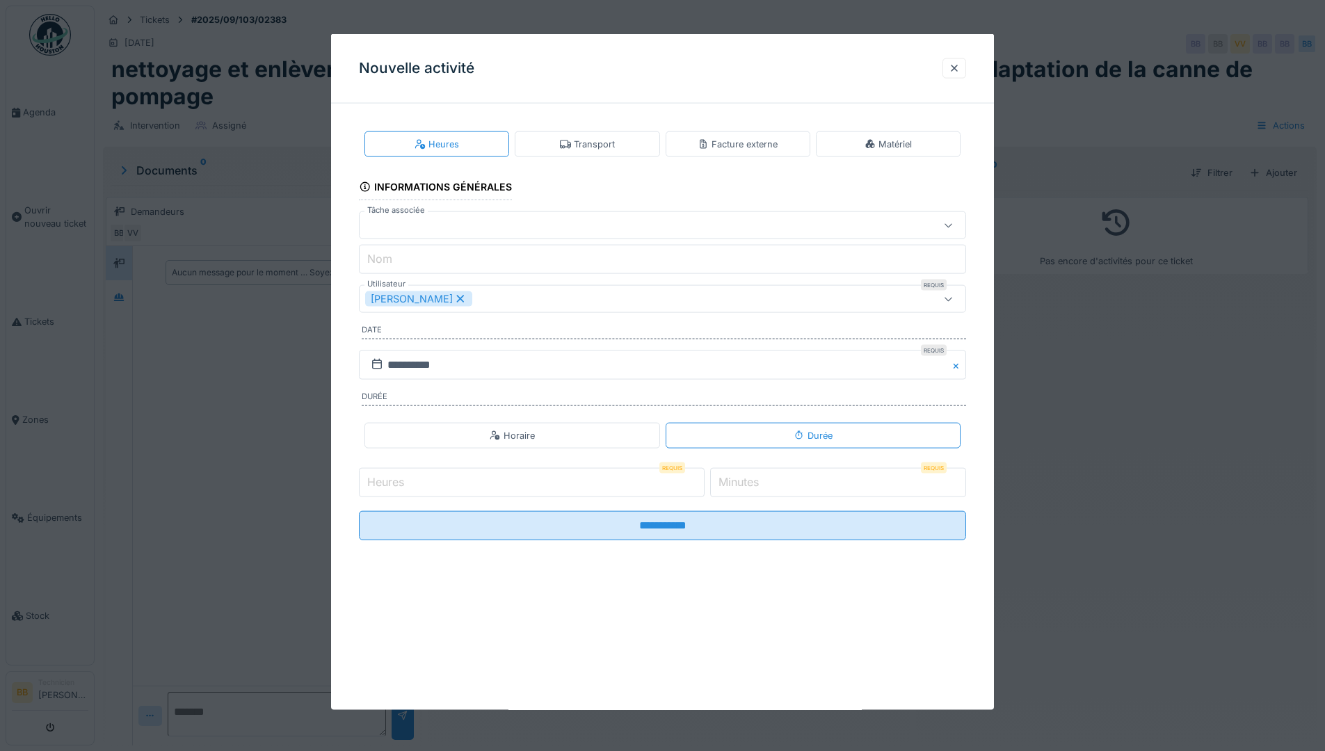
click at [646, 483] on input "Heures" at bounding box center [532, 482] width 346 height 29
type input "*"
click at [734, 483] on label "Minutes" at bounding box center [739, 482] width 46 height 17
click at [734, 483] on input "*" at bounding box center [838, 482] width 256 height 29
type input "*"
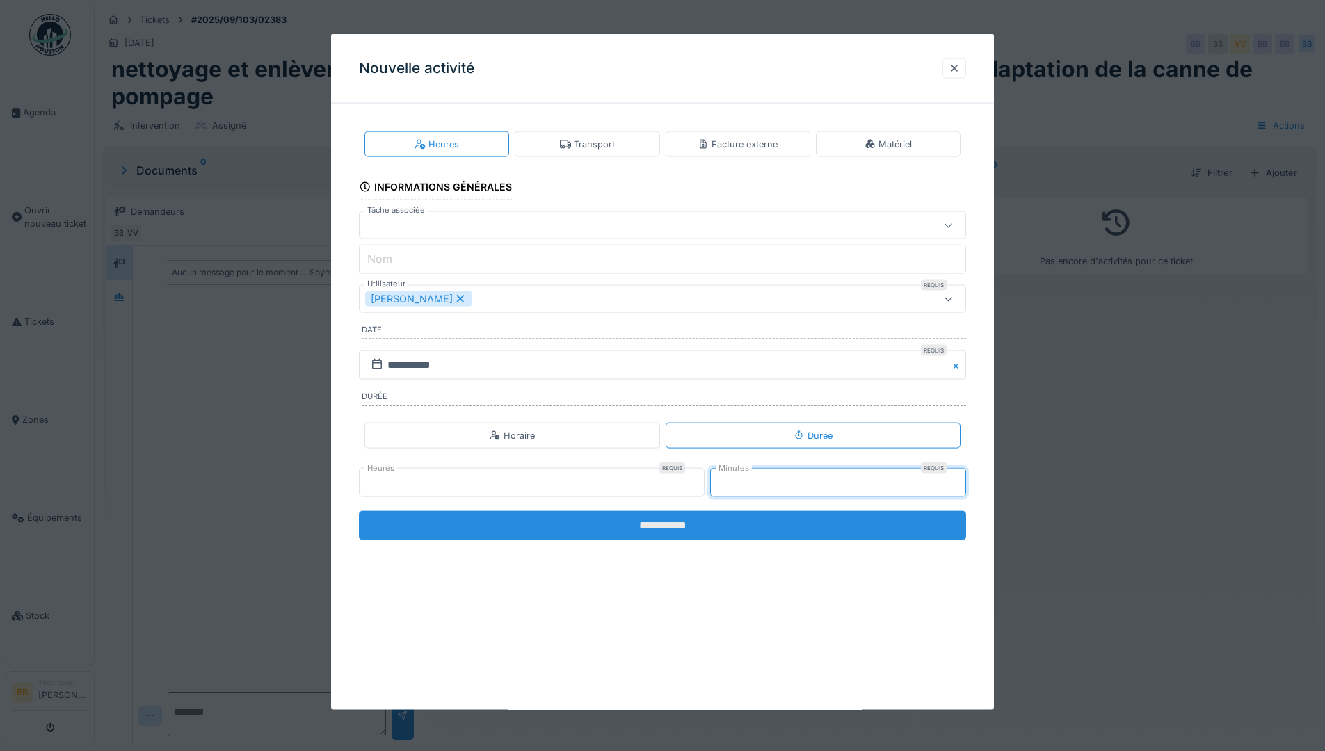
type input "**"
click at [639, 524] on input "**********" at bounding box center [662, 525] width 607 height 29
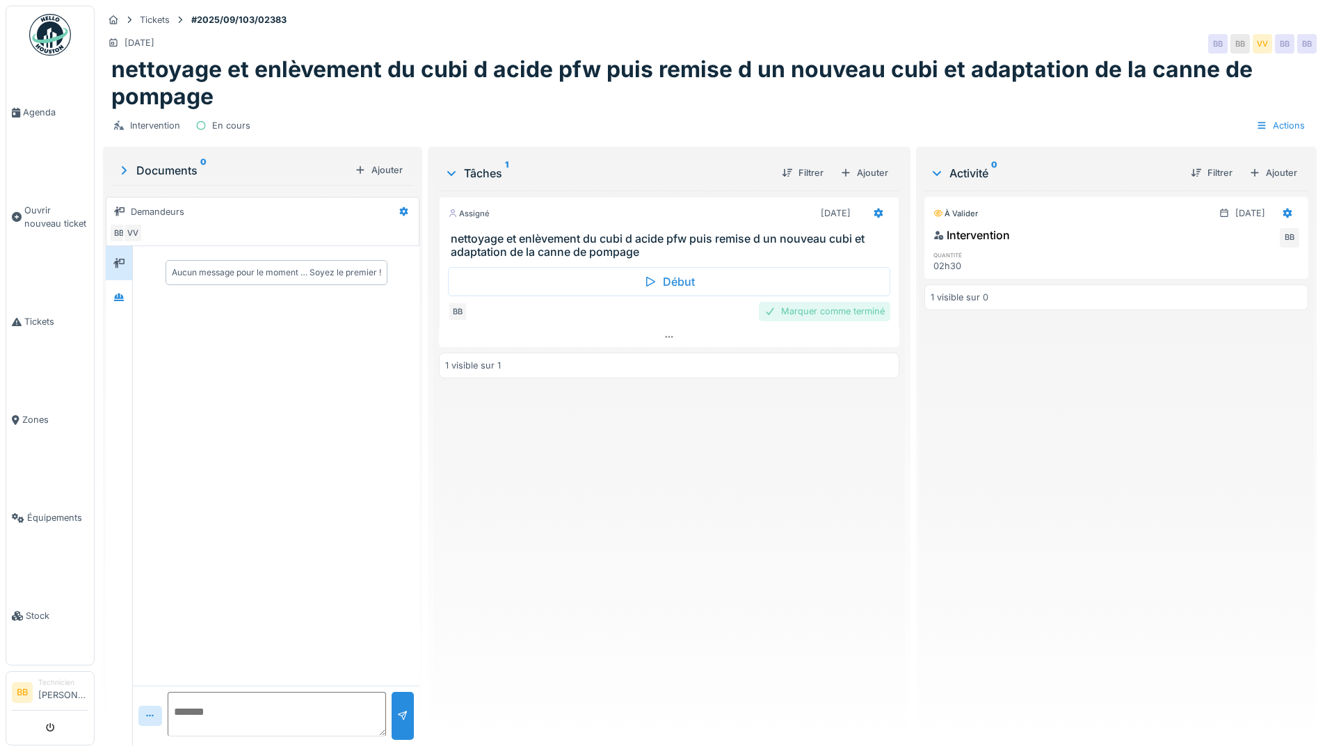
click at [818, 309] on div "Marquer comme terminé" at bounding box center [824, 311] width 131 height 19
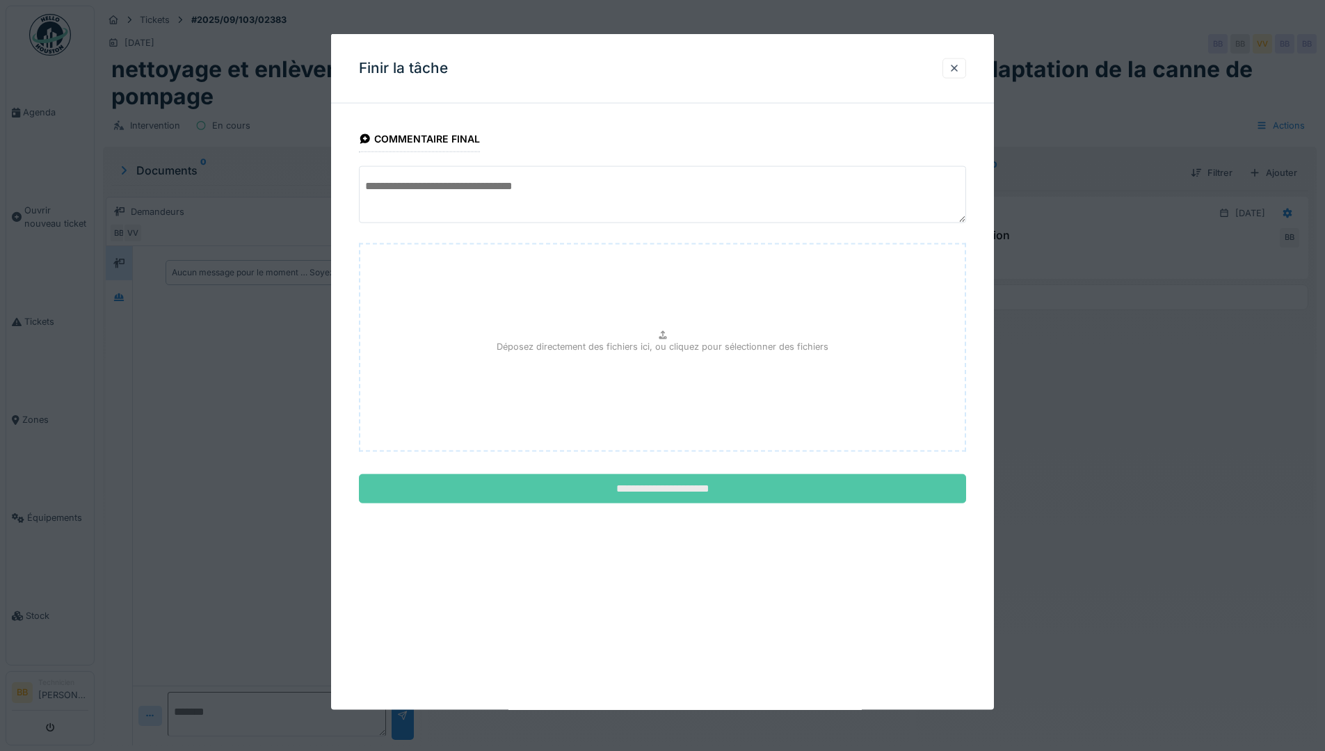
click at [666, 493] on input "**********" at bounding box center [662, 488] width 607 height 29
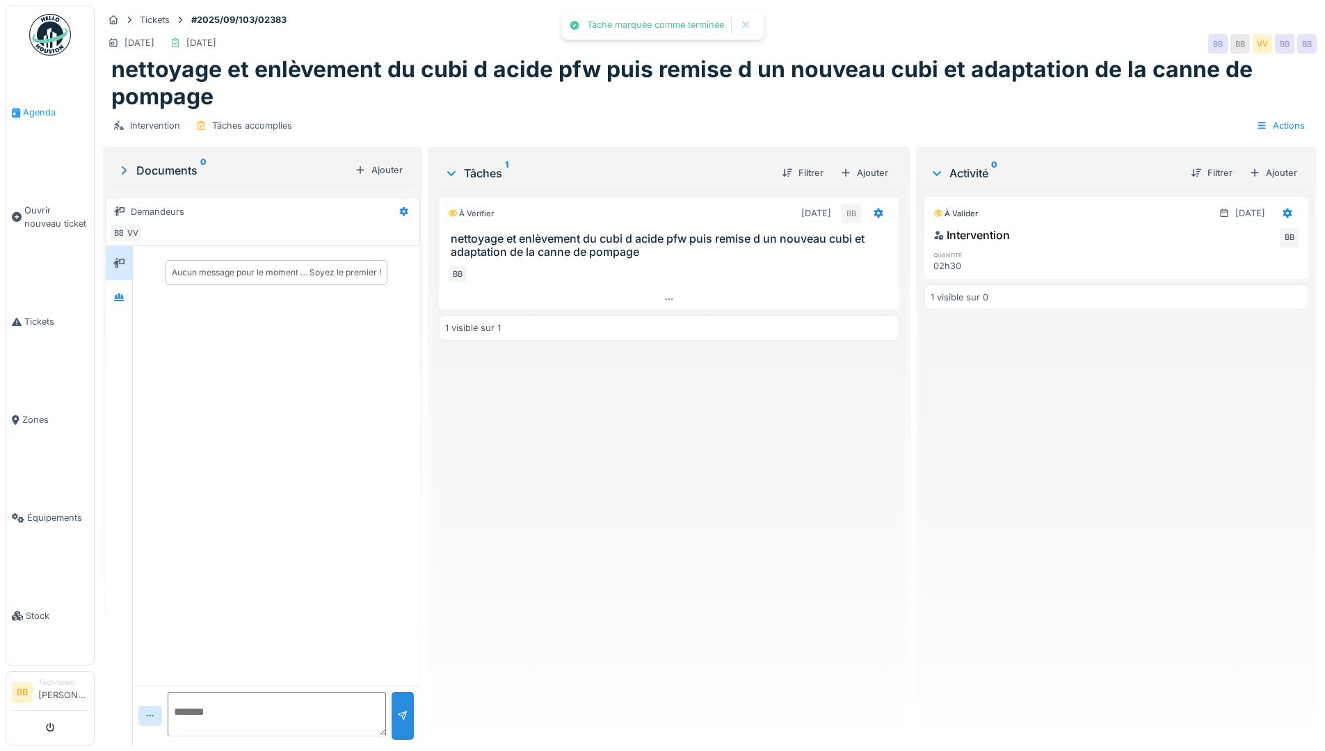
click at [39, 113] on span "Agenda" at bounding box center [55, 112] width 65 height 13
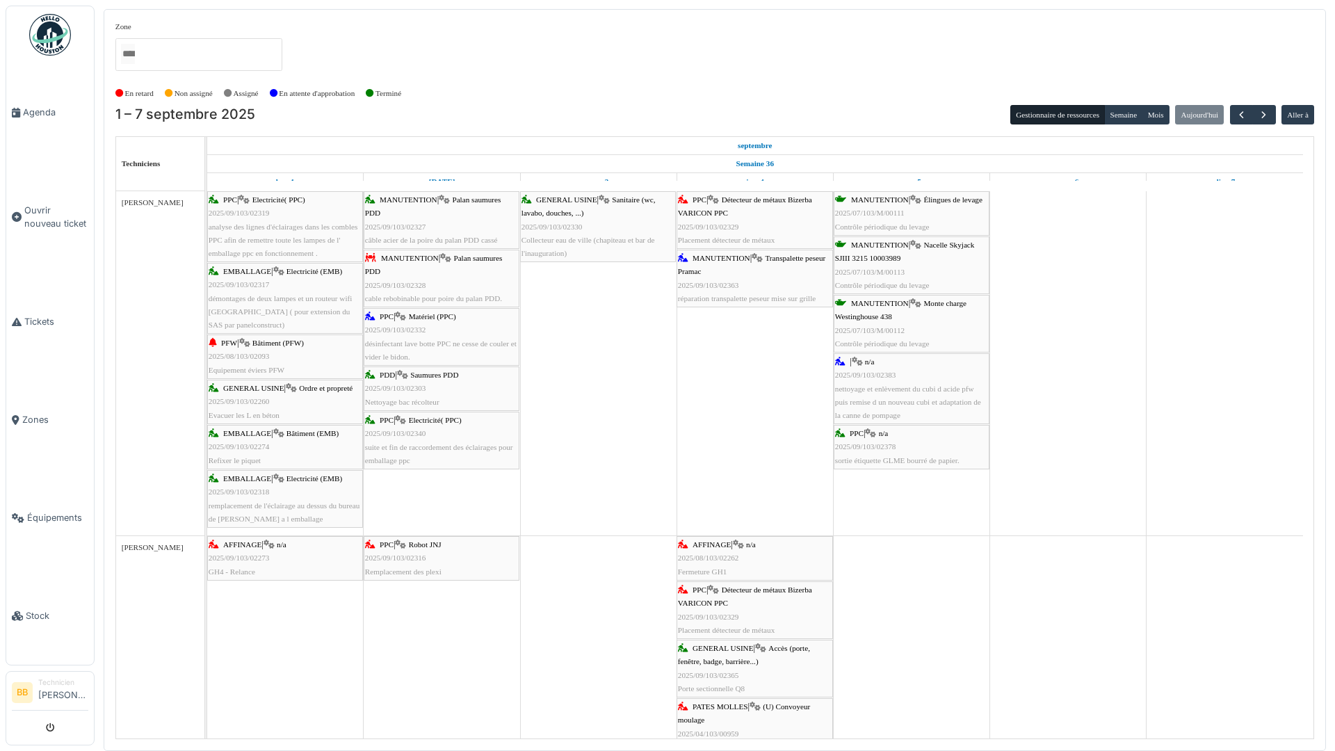
click at [739, 200] on span "Détecteur de métaux Bizerba VARICON PPC" at bounding box center [745, 206] width 134 height 22
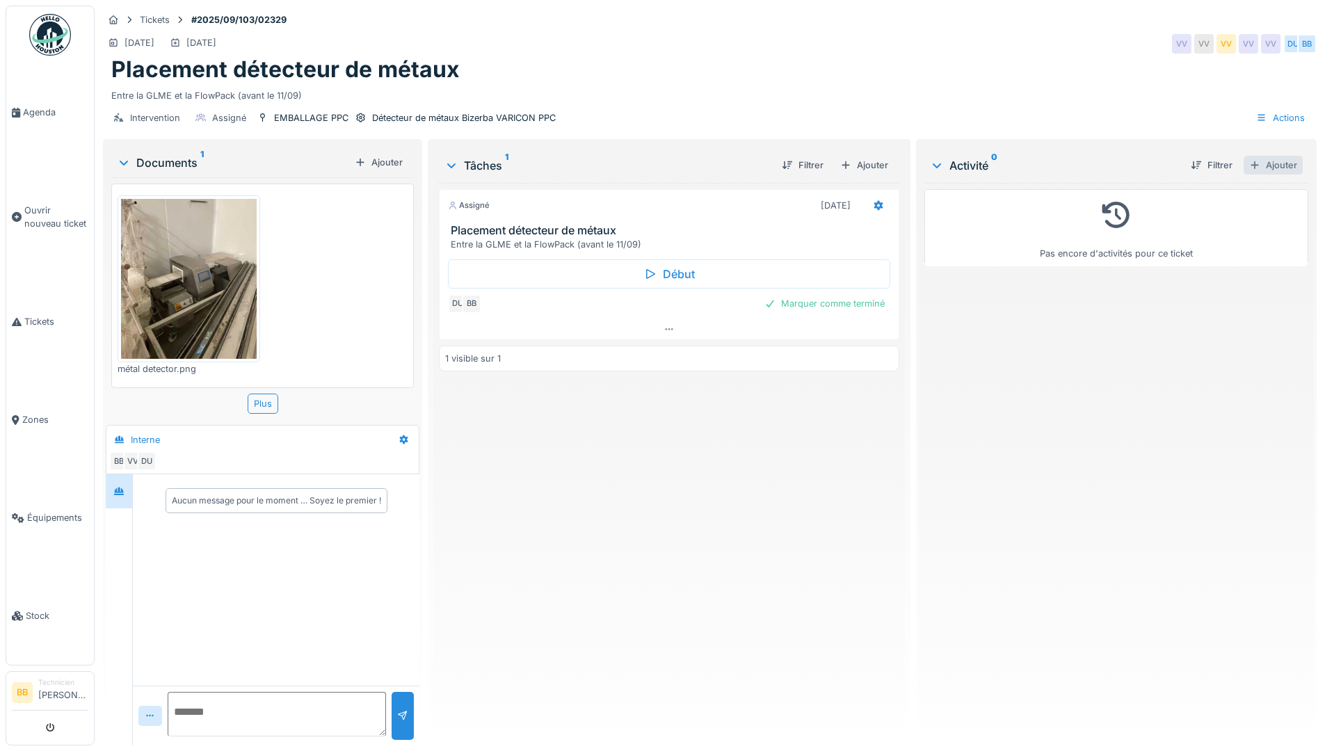
click at [1264, 159] on div "Ajouter" at bounding box center [1272, 165] width 59 height 19
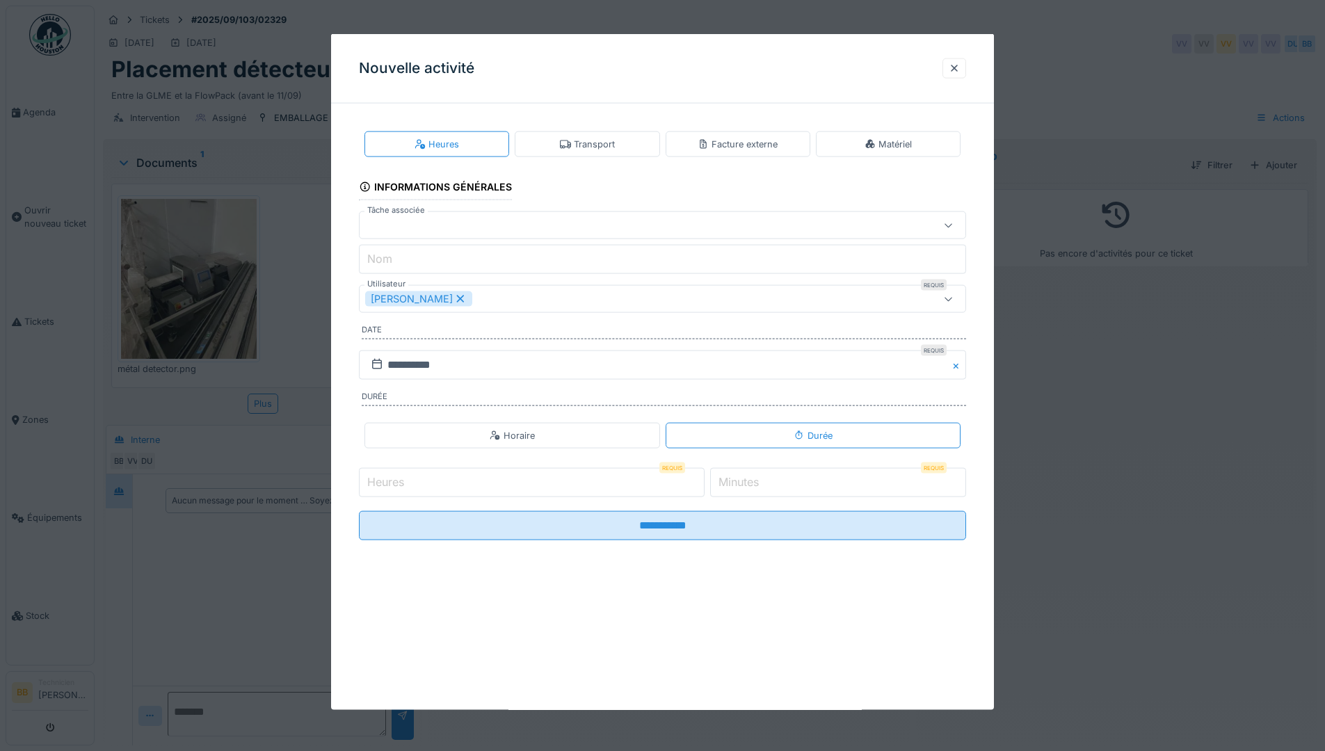
click at [401, 492] on input "Heures" at bounding box center [532, 482] width 346 height 29
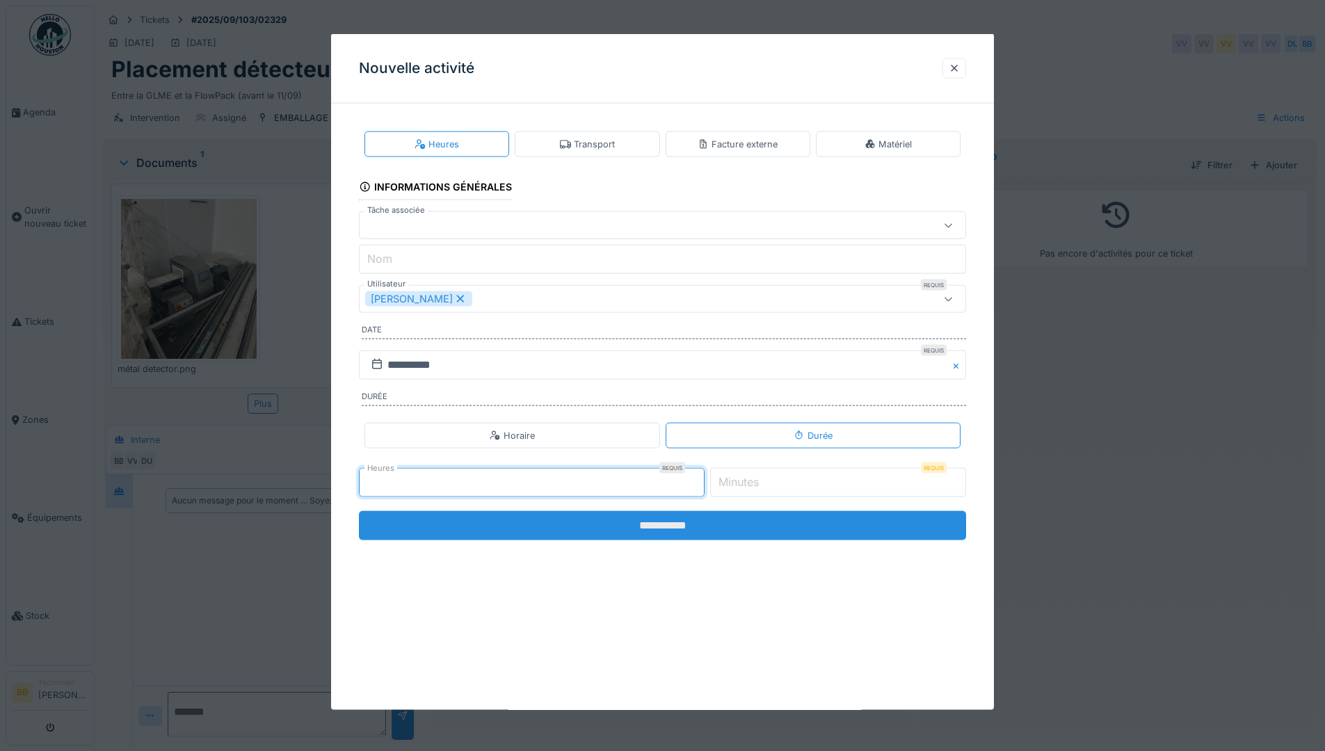
type input "*"
click at [708, 521] on input "**********" at bounding box center [662, 525] width 607 height 29
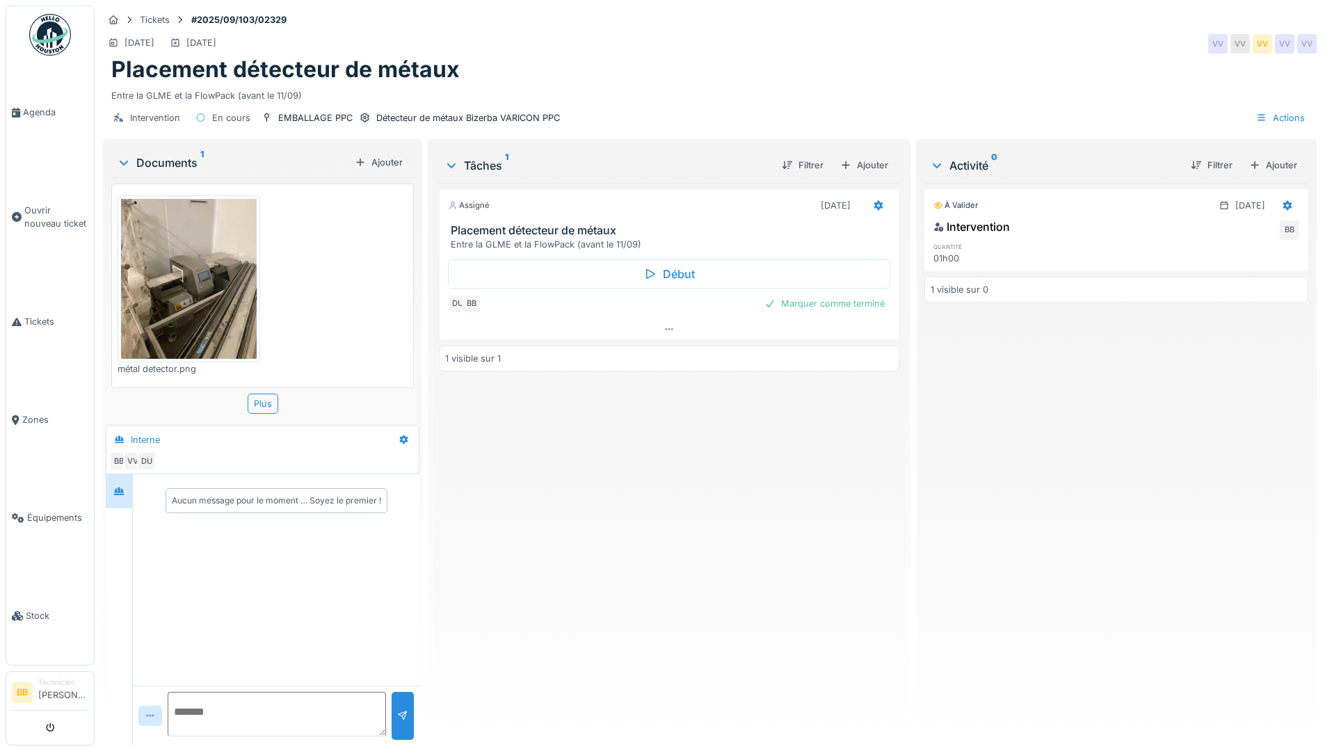
click at [177, 553] on div "Aucun message pour le moment … Soyez le premier !" at bounding box center [276, 579] width 287 height 211
click at [204, 500] on div "Aucun message pour le moment … Soyez le premier !" at bounding box center [276, 500] width 209 height 13
click at [37, 106] on span "Agenda" at bounding box center [55, 112] width 65 height 13
